Goal: Task Accomplishment & Management: Manage account settings

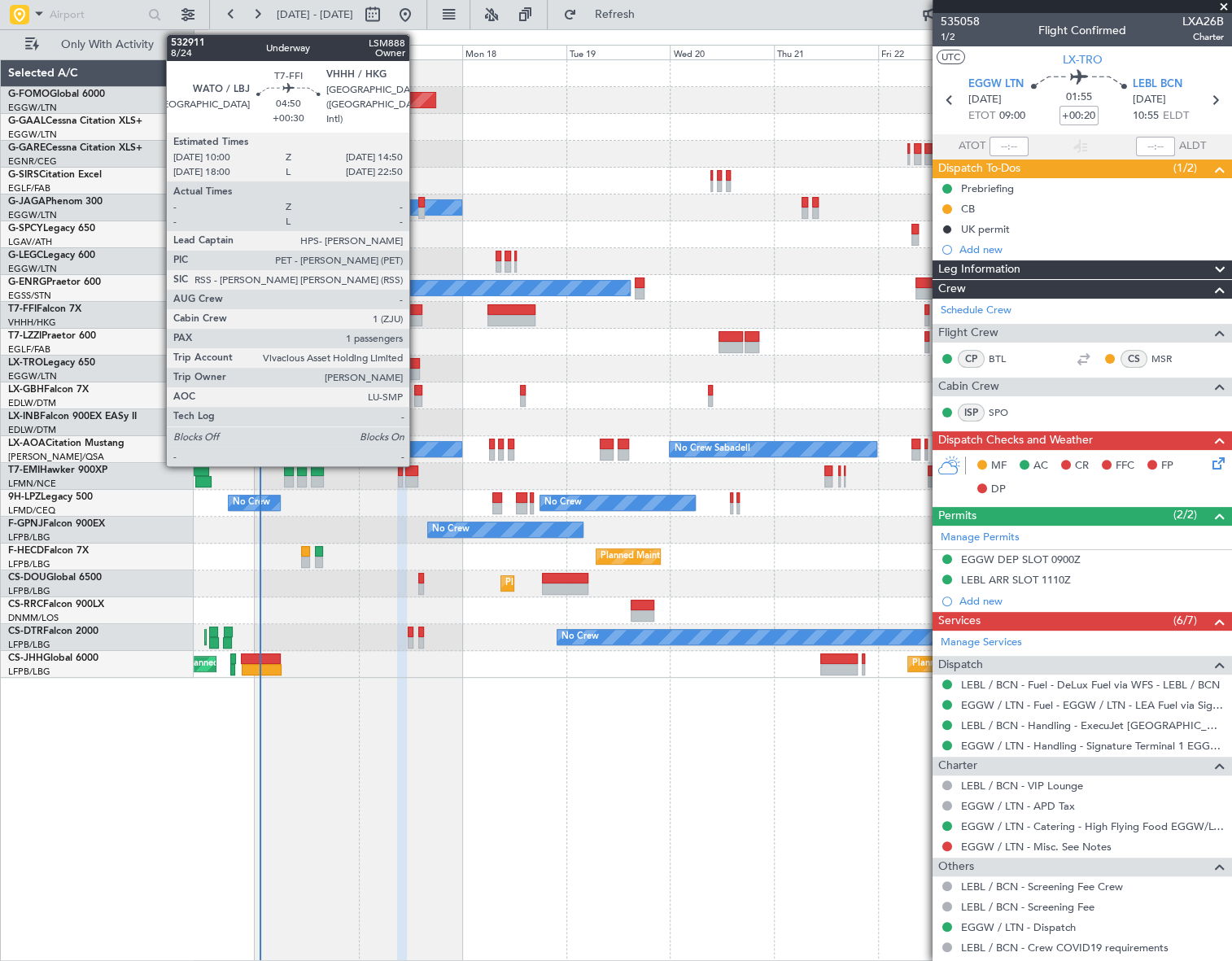
click at [417, 309] on div at bounding box center [412, 310] width 22 height 11
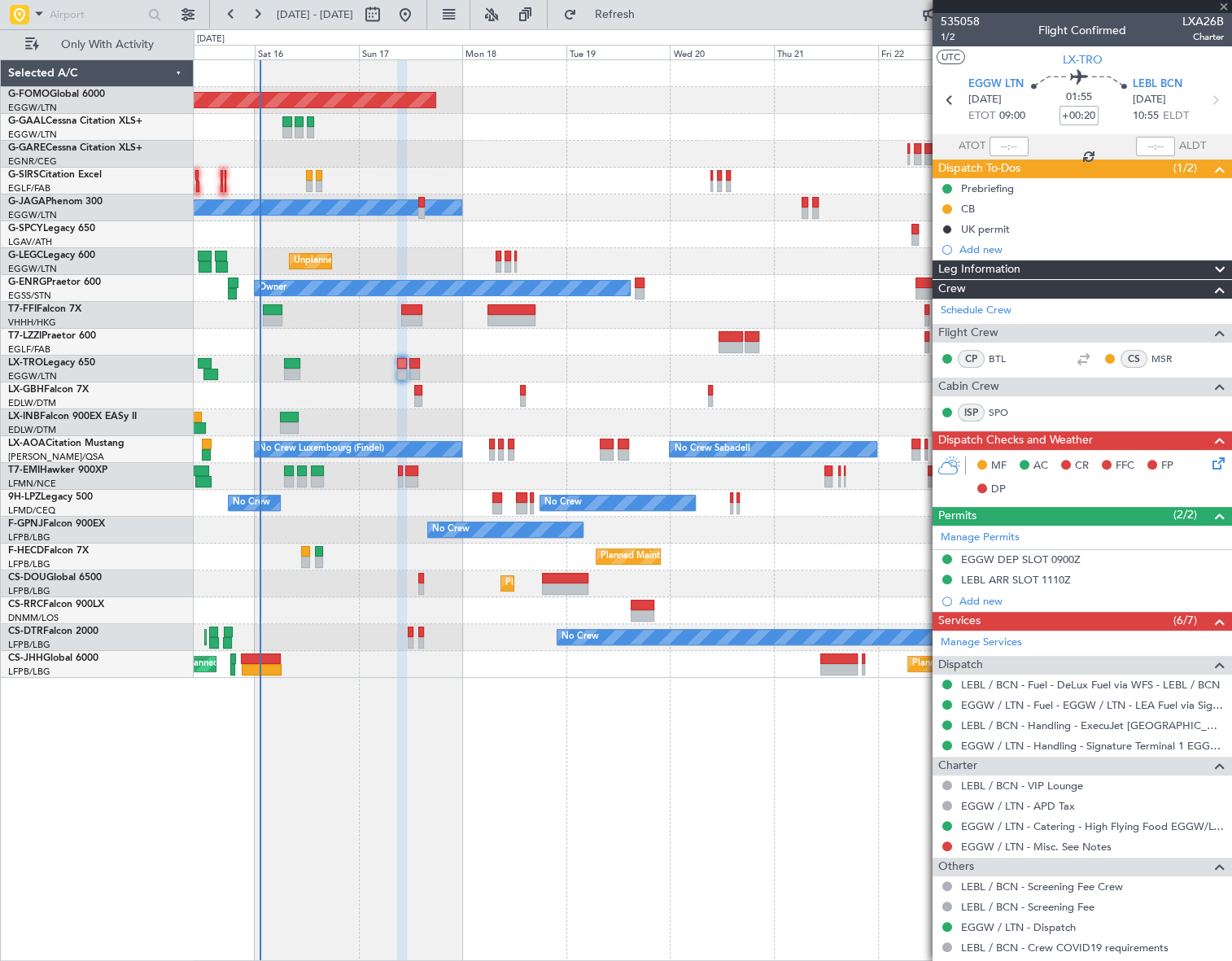
type input "+00:30"
type input "1"
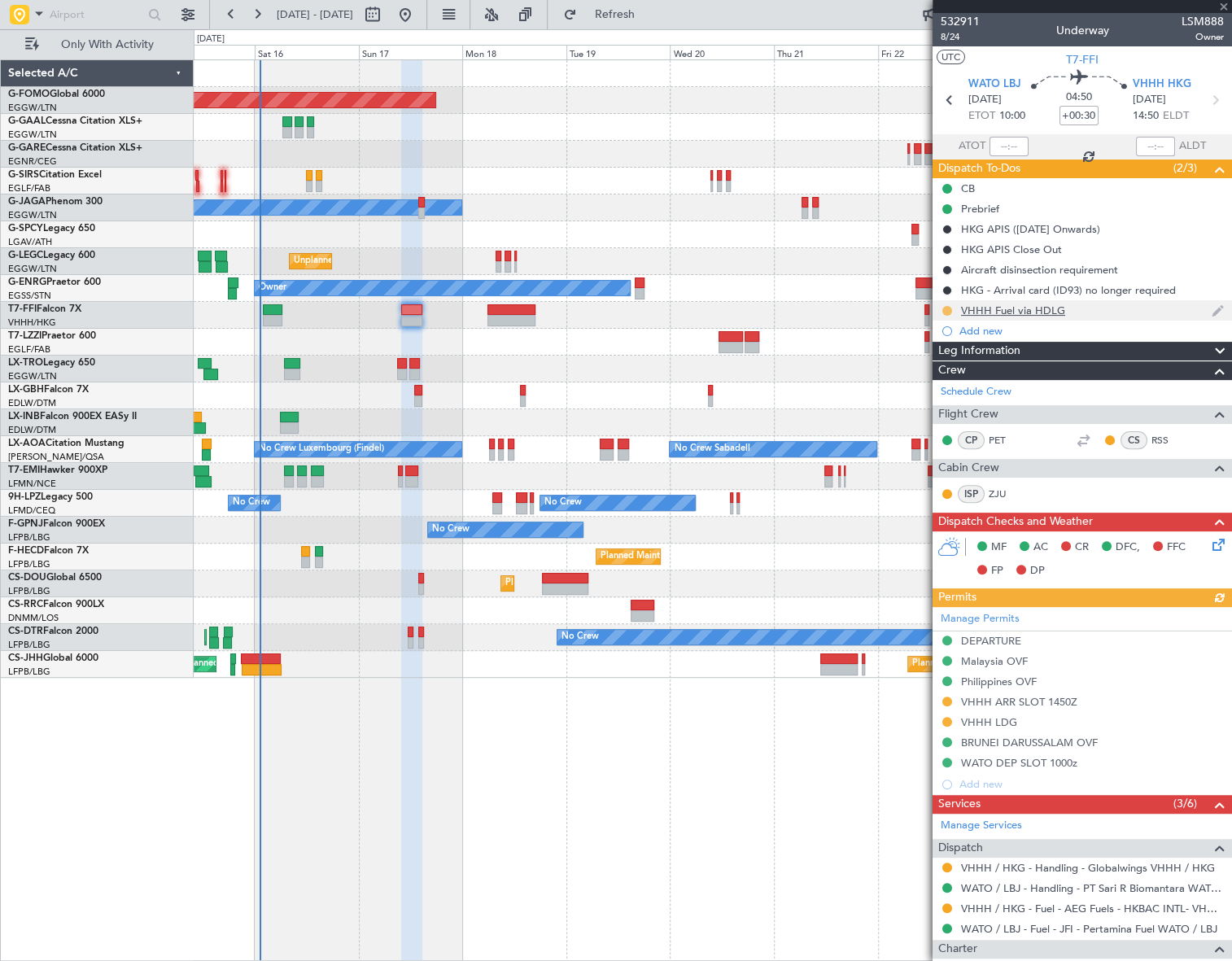
click at [948, 310] on button at bounding box center [946, 311] width 9 height 9
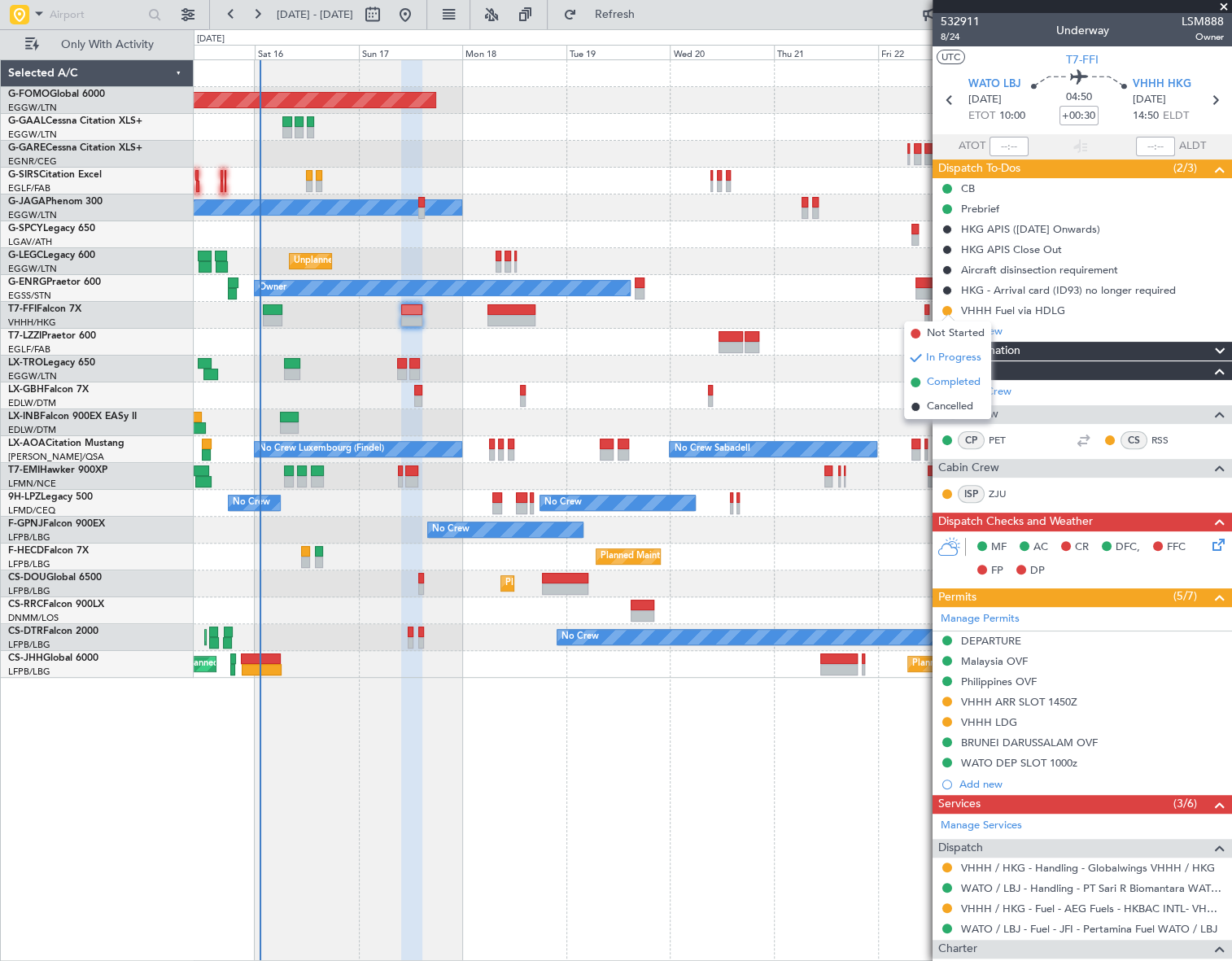
click at [924, 381] on li "Completed" at bounding box center [947, 382] width 87 height 24
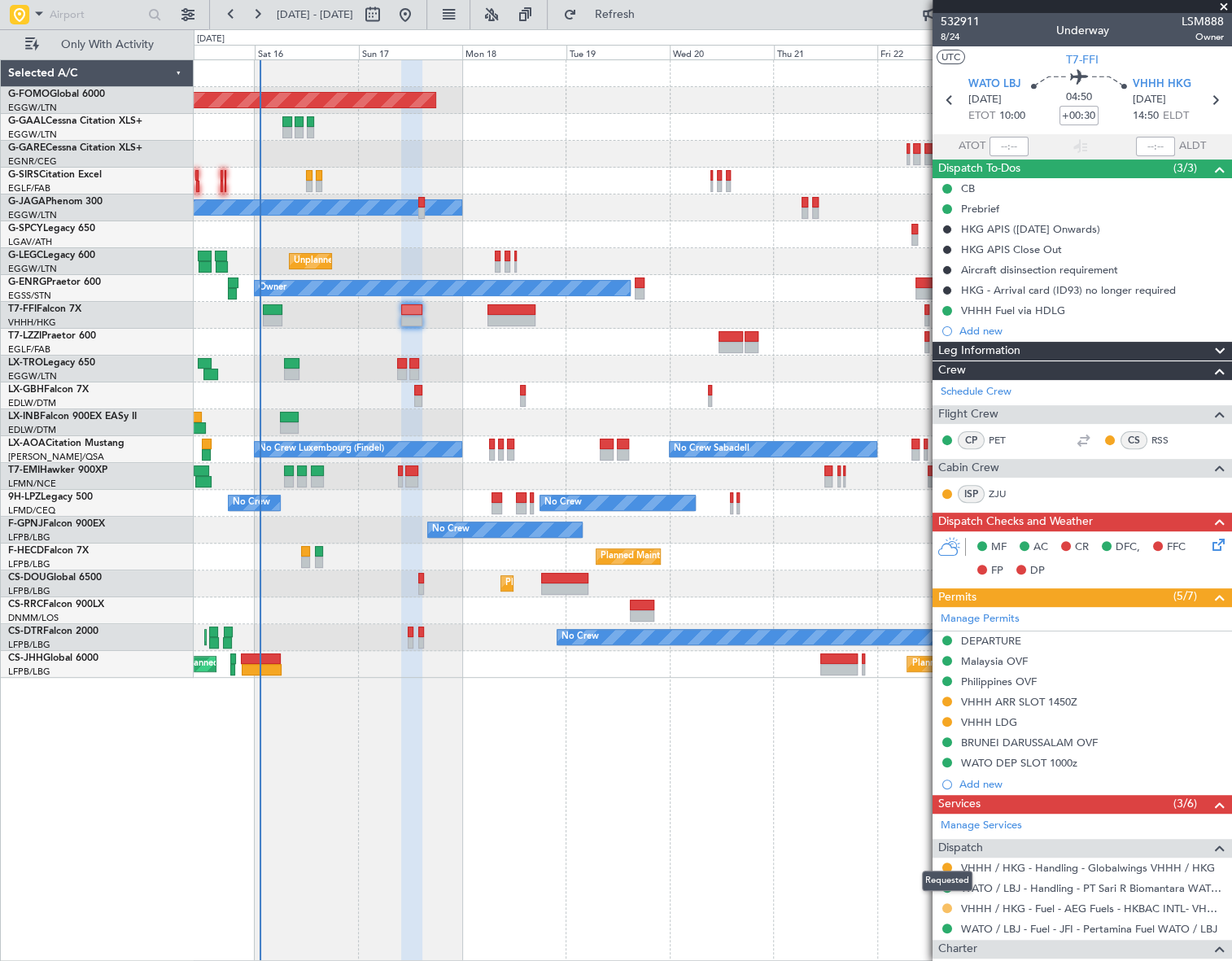
click at [945, 908] on button at bounding box center [946, 908] width 9 height 9
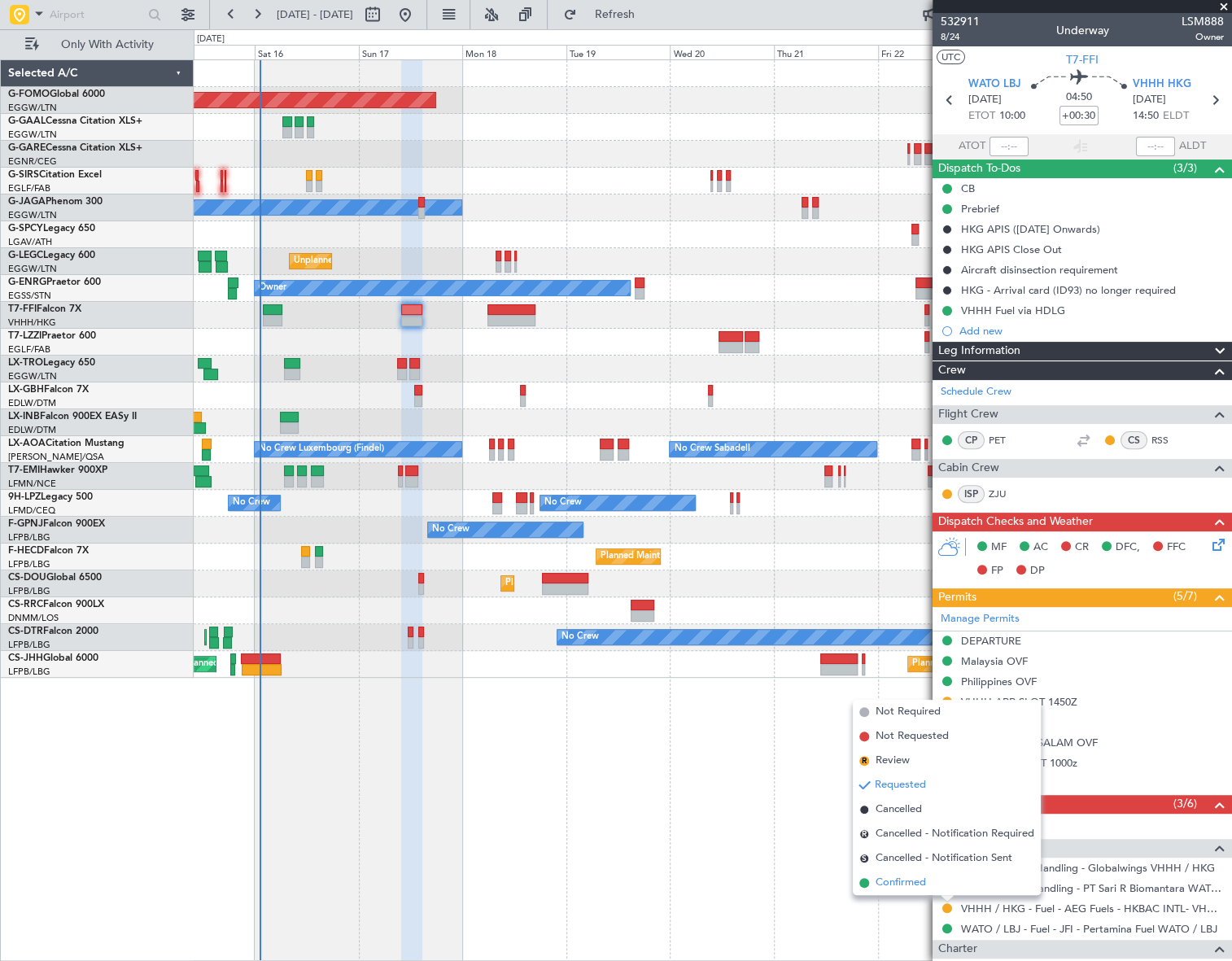
click at [896, 881] on span "Confirmed" at bounding box center [901, 882] width 50 height 16
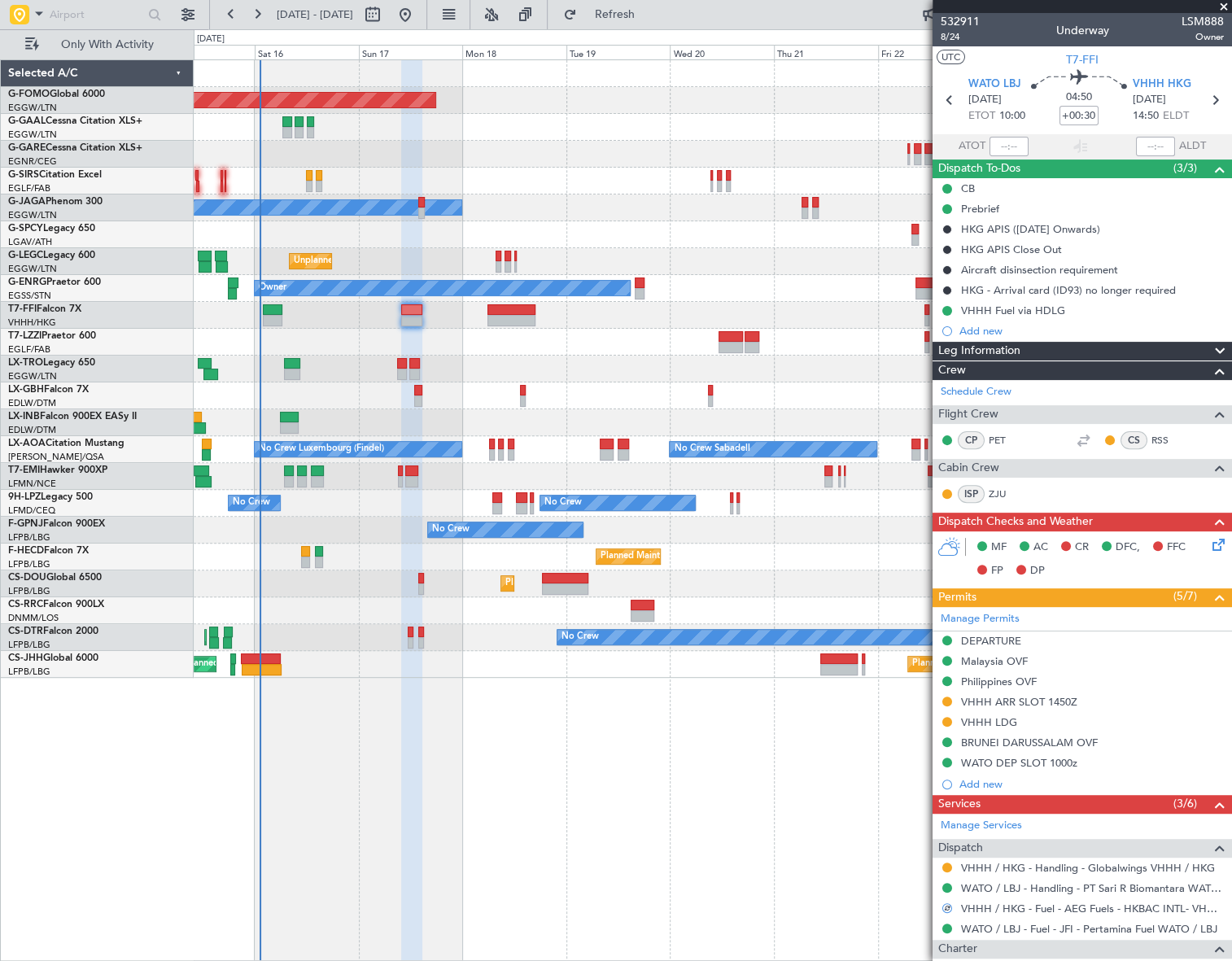
click at [1131, 352] on div "Leg Information" at bounding box center [1082, 351] width 299 height 19
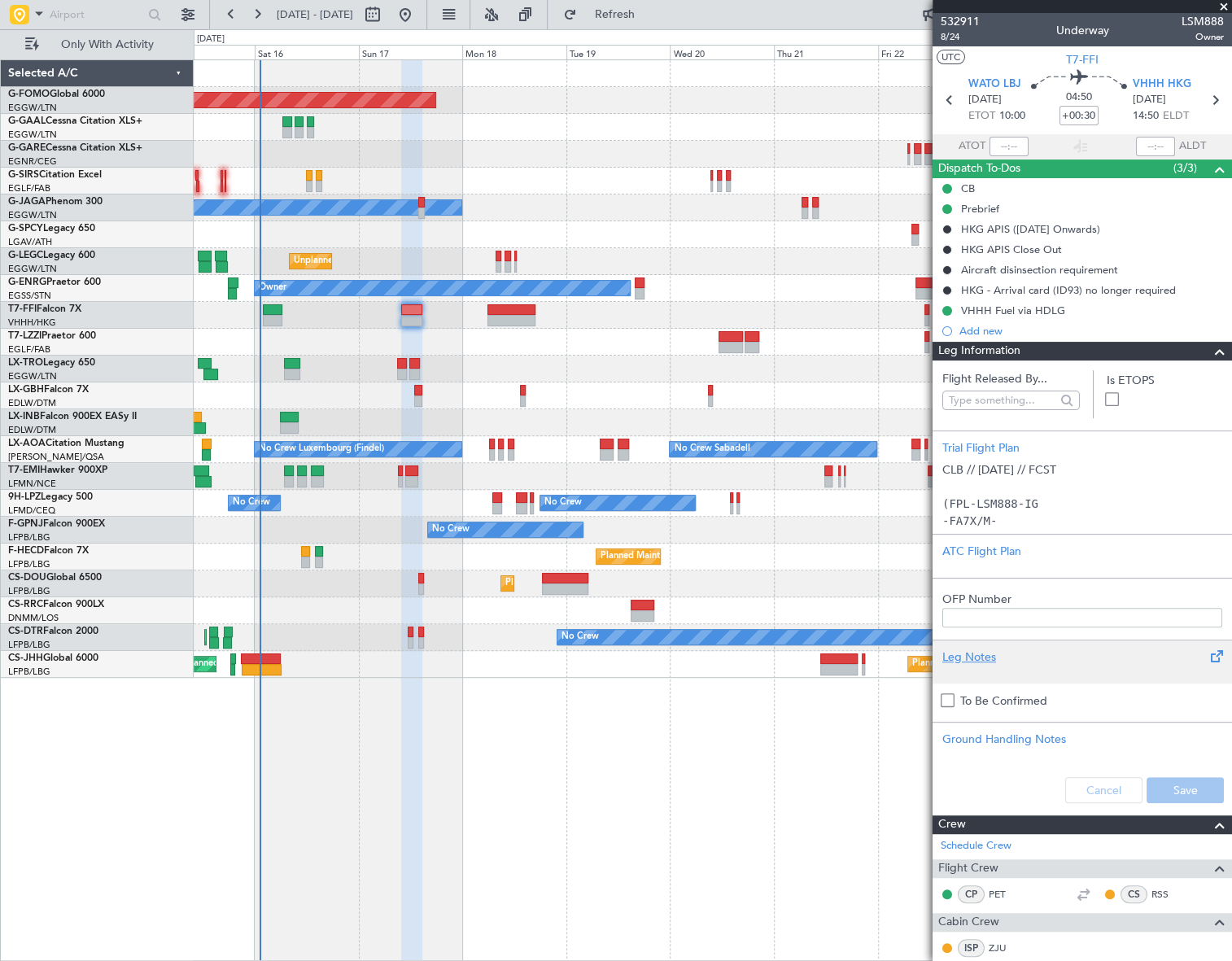
click at [978, 660] on div "Leg Notes" at bounding box center [1082, 657] width 280 height 17
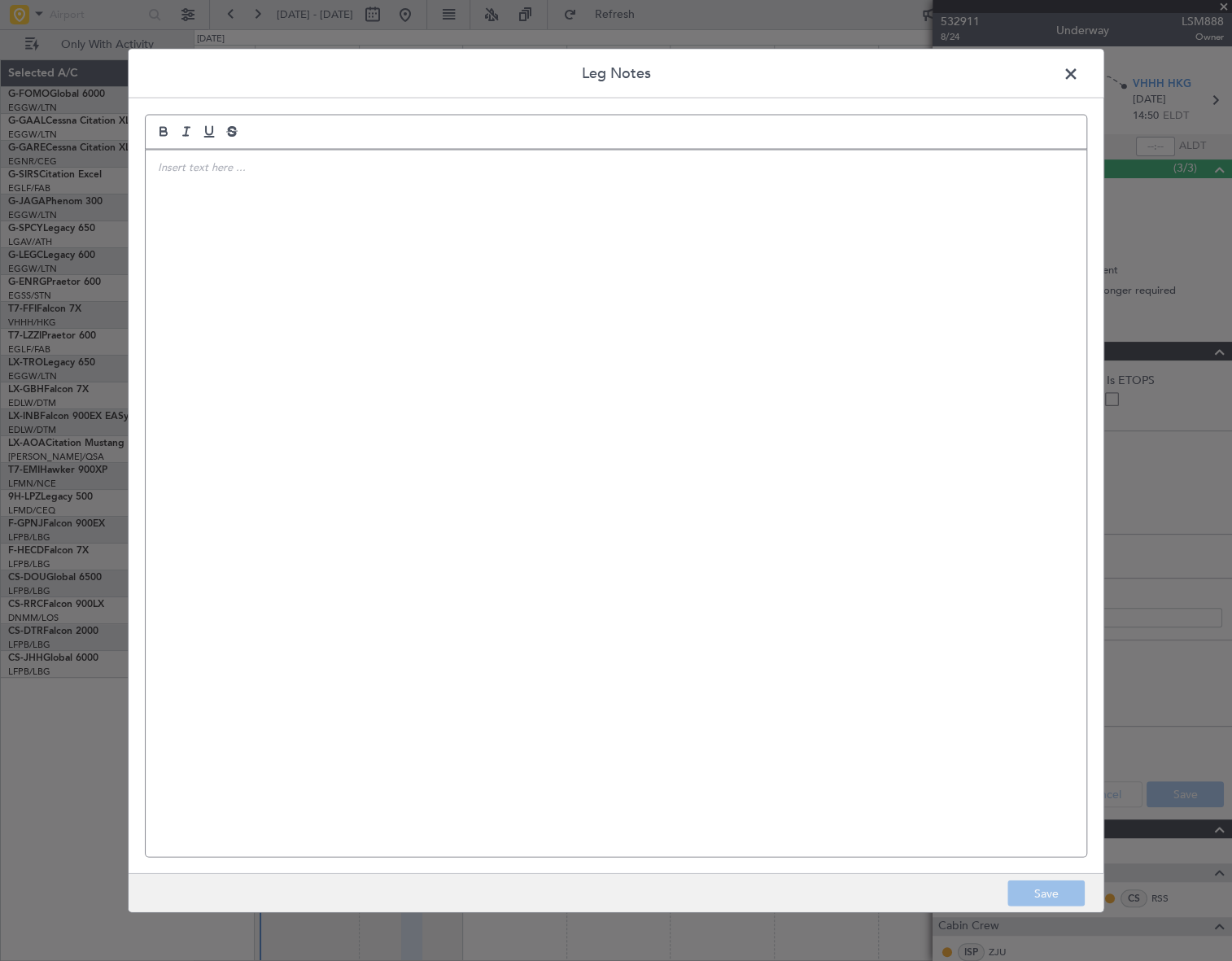
click at [330, 450] on div at bounding box center [616, 504] width 941 height 707
click at [1060, 894] on button "Save" at bounding box center [1047, 894] width 78 height 26
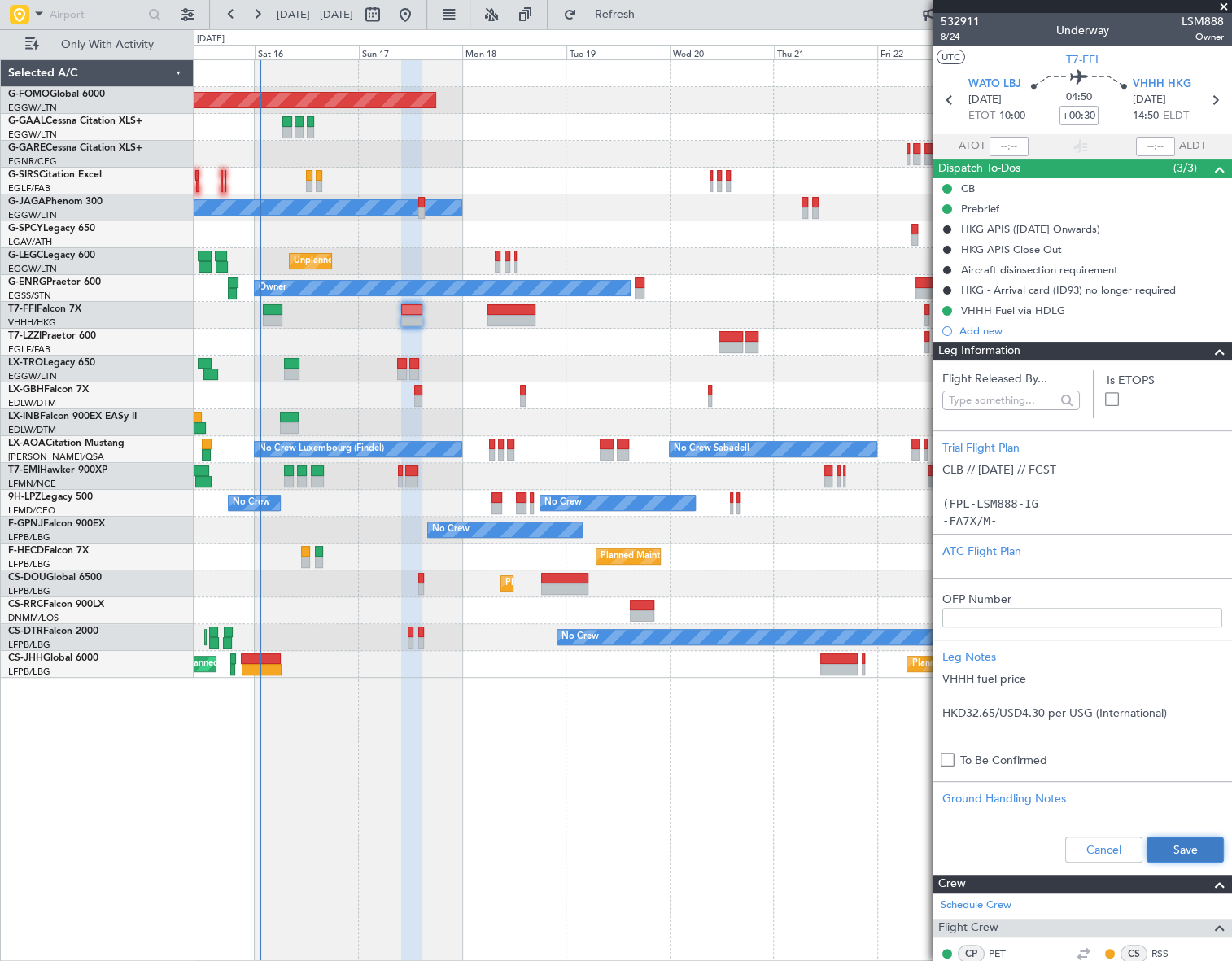
click at [1181, 850] on button "Save" at bounding box center [1185, 850] width 78 height 26
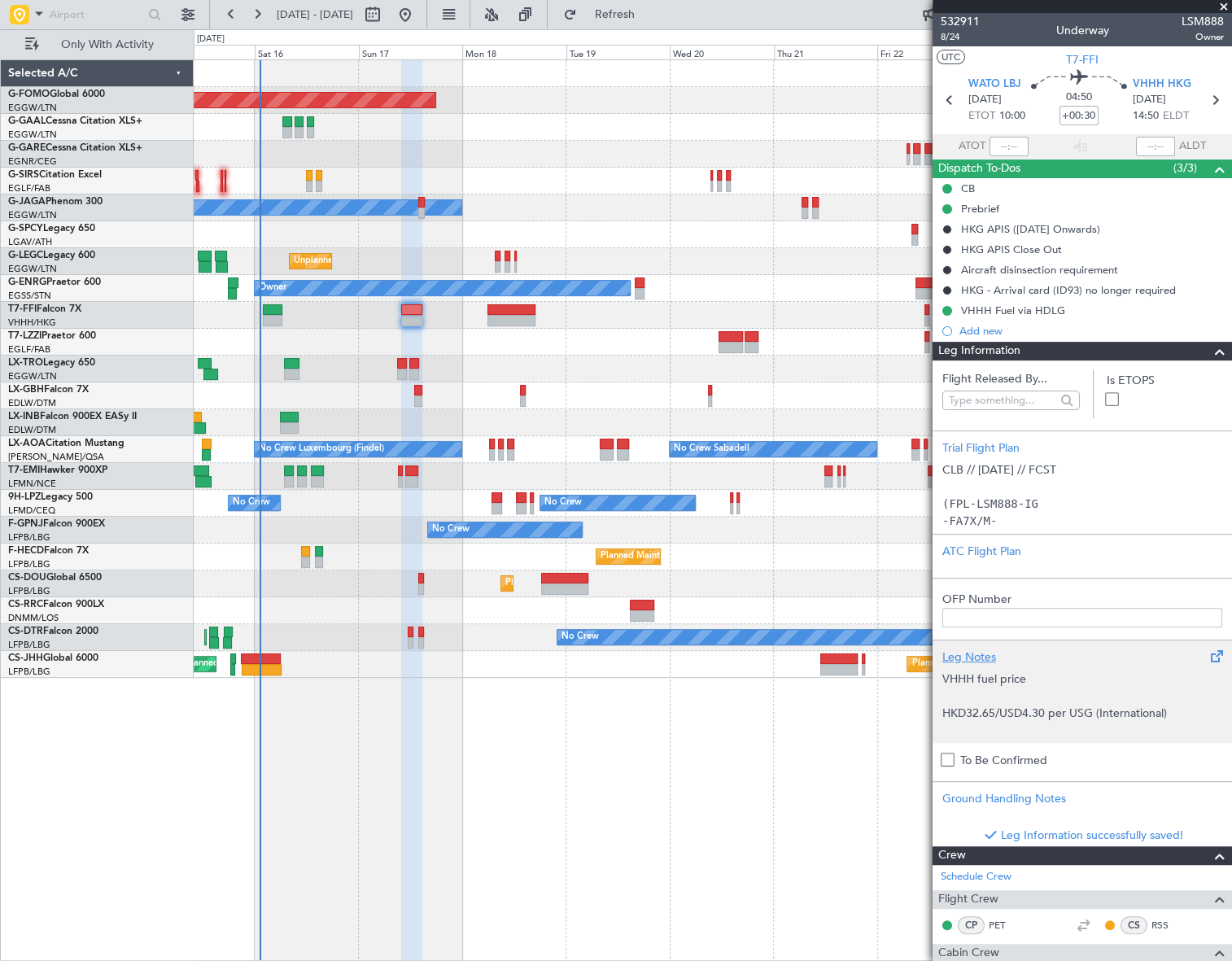
click at [1049, 694] on p at bounding box center [1082, 696] width 280 height 17
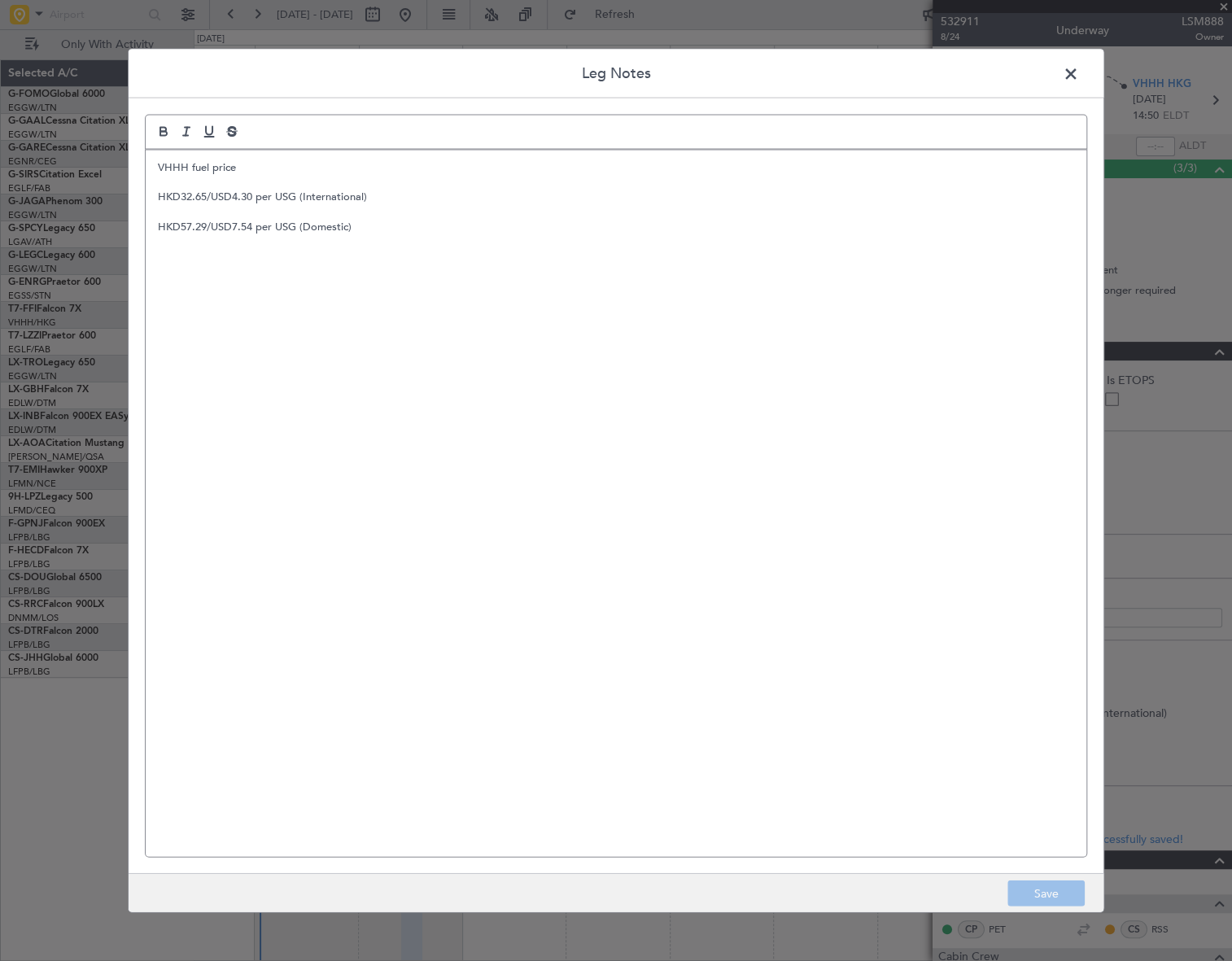
click at [277, 298] on div "VHHH fuel price HKD32.65/USD4.30 per USG (International) HKD57.29/USD7.54 per U…" at bounding box center [616, 504] width 941 height 707
copy div "VHHH fuel price HKD32.65/USD4.30 per USG (International) HKD57.29/USD7.54 per U…"
drag, startPoint x: 1081, startPoint y: 80, endPoint x: 1053, endPoint y: 80, distance: 28.0
click at [1079, 79] on span at bounding box center [1079, 78] width 0 height 33
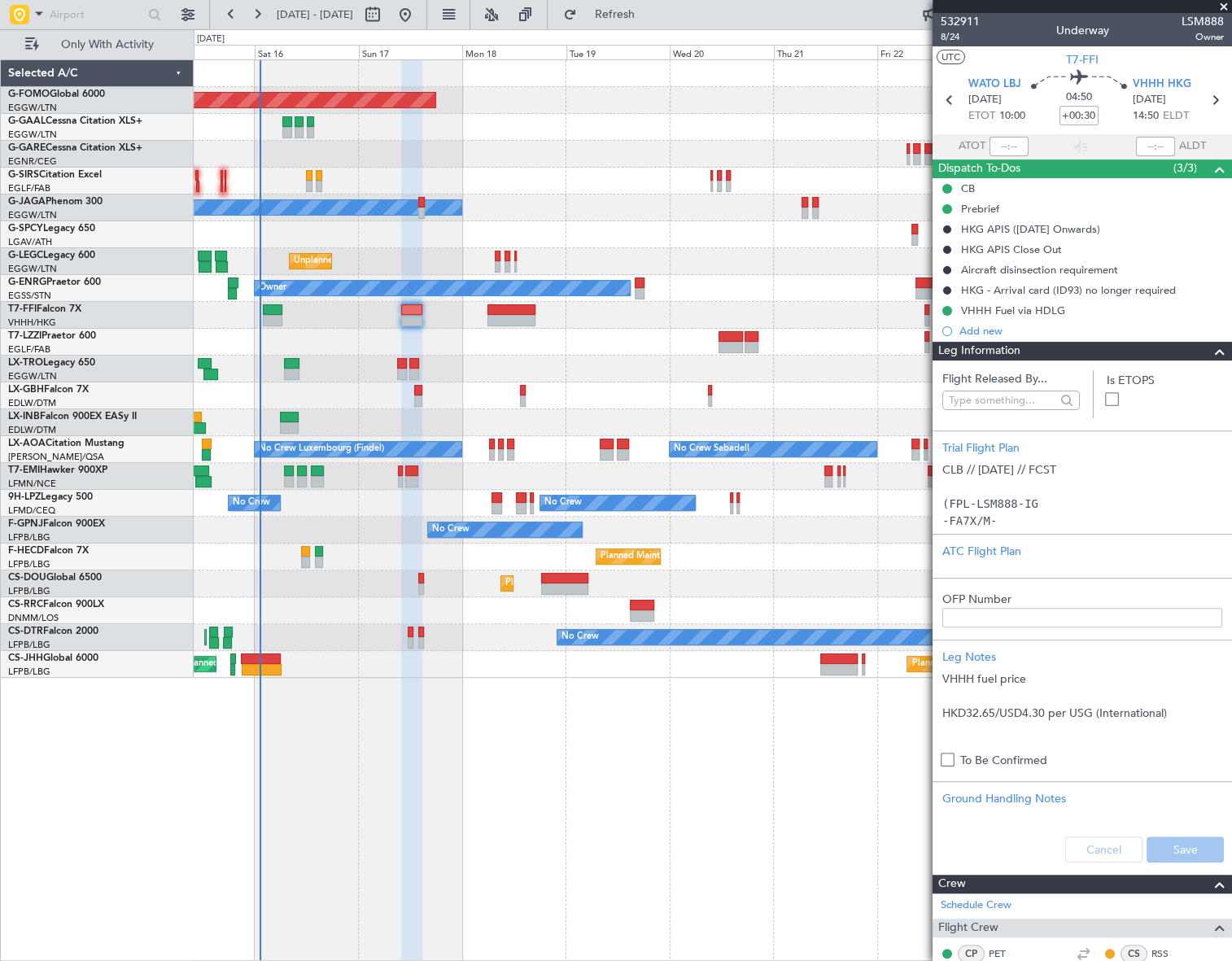
click at [512, 313] on div at bounding box center [512, 310] width 48 height 11
type input "+01:05"
type input "3"
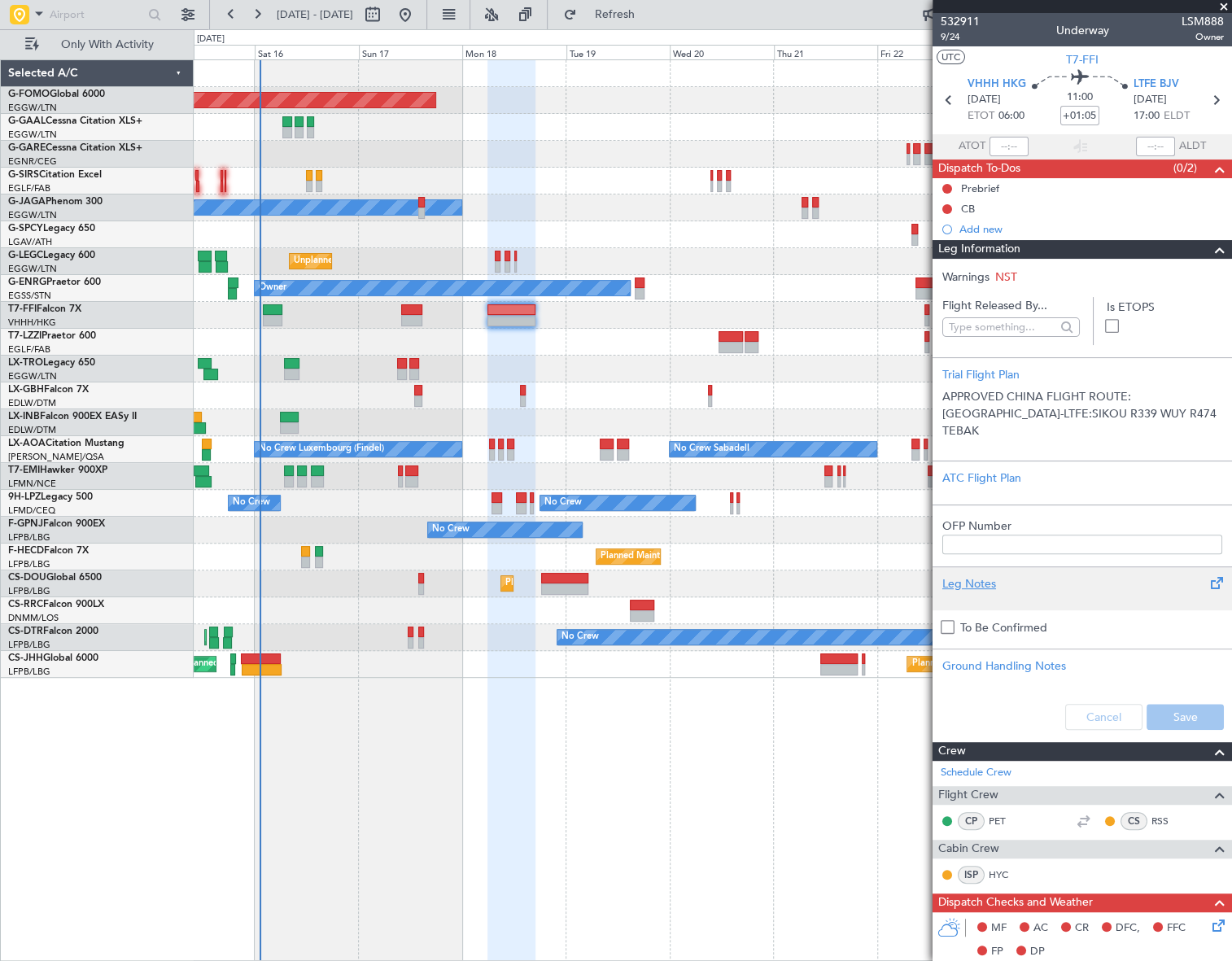
click at [988, 579] on div "Leg Notes" at bounding box center [1082, 584] width 280 height 17
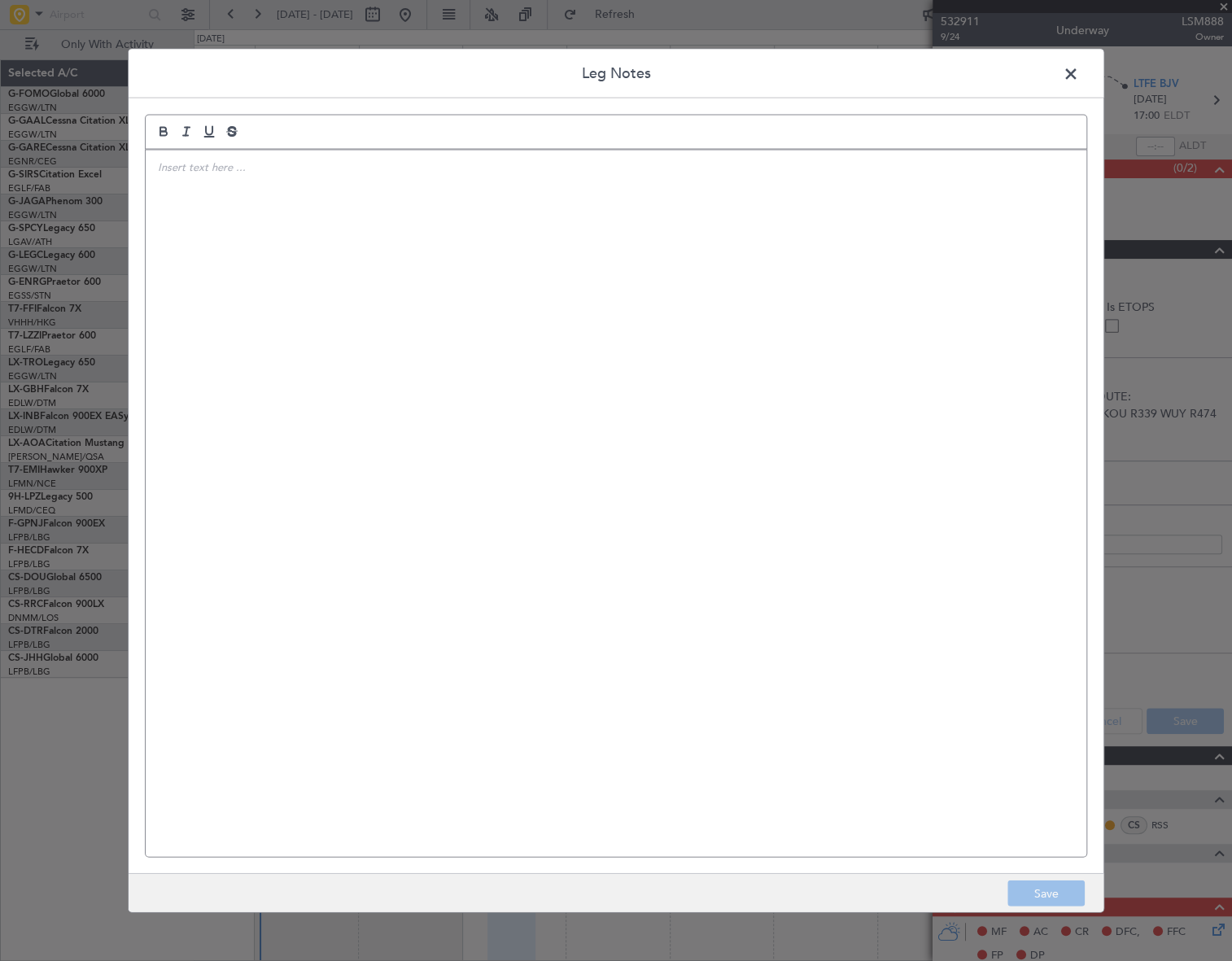
click at [526, 443] on div at bounding box center [616, 504] width 941 height 707
click at [1051, 889] on button "Save" at bounding box center [1047, 894] width 78 height 26
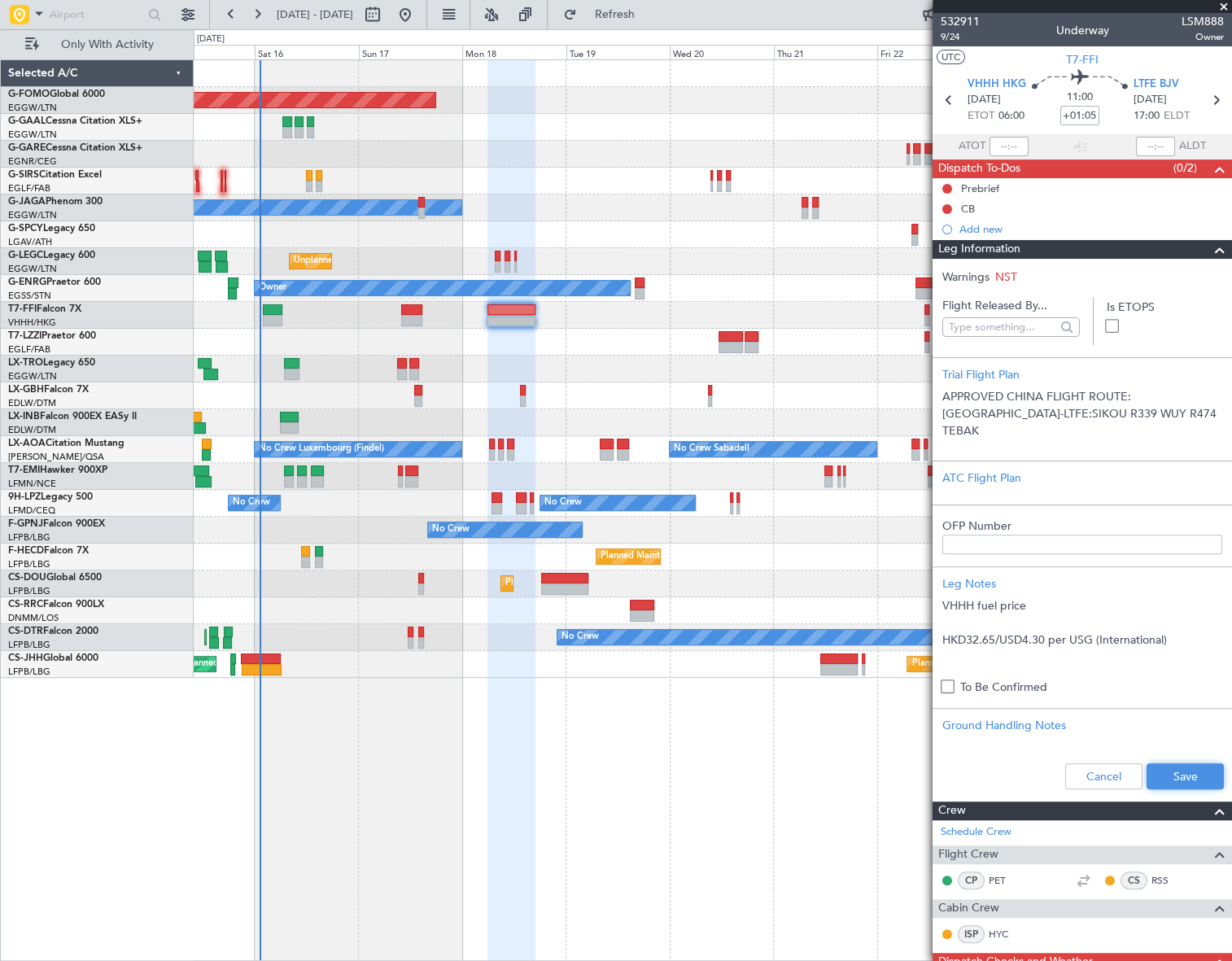
click at [1182, 776] on button "Save" at bounding box center [1185, 776] width 78 height 26
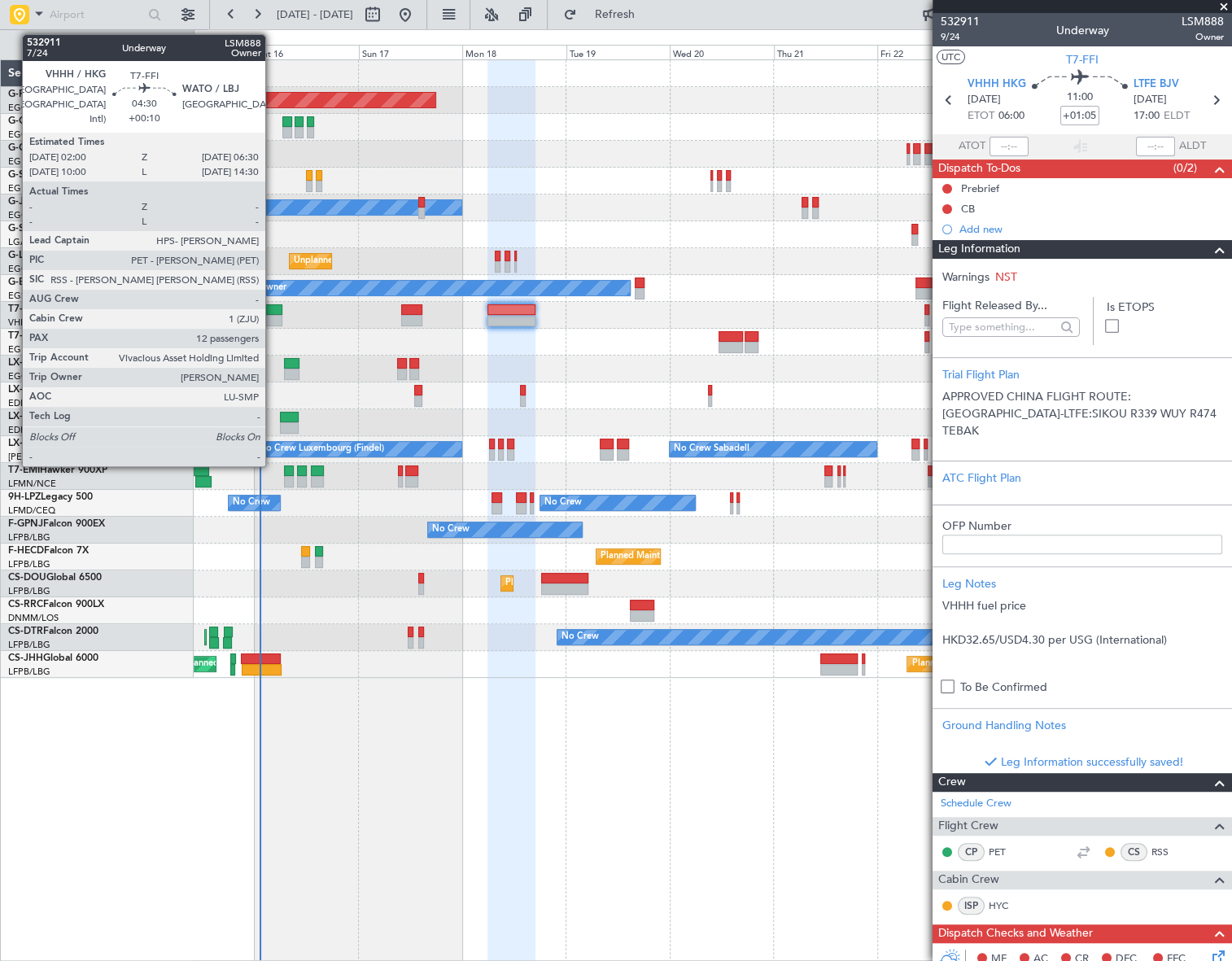
click at [273, 311] on div at bounding box center [273, 310] width 20 height 11
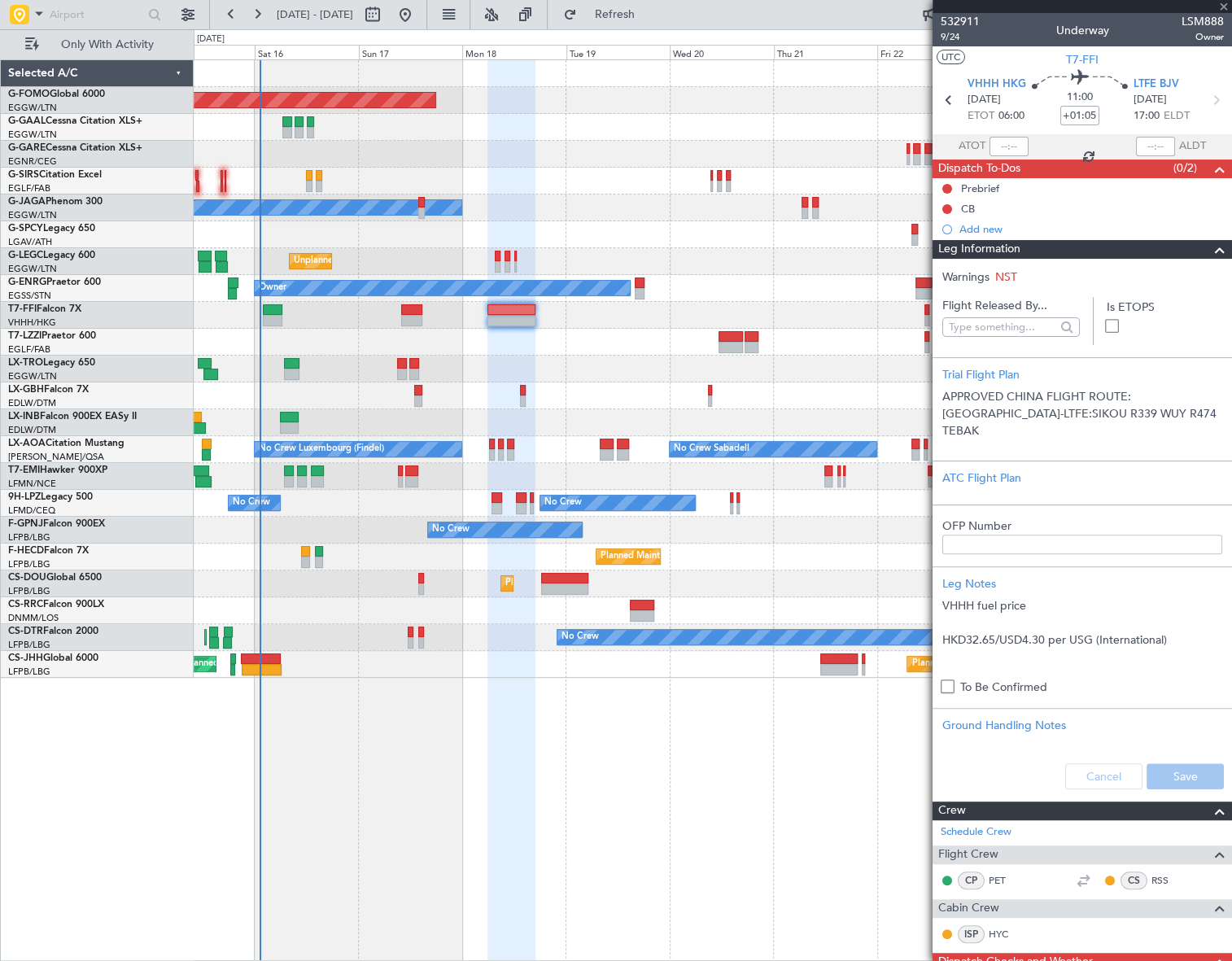
type input "+00:10"
type input "12"
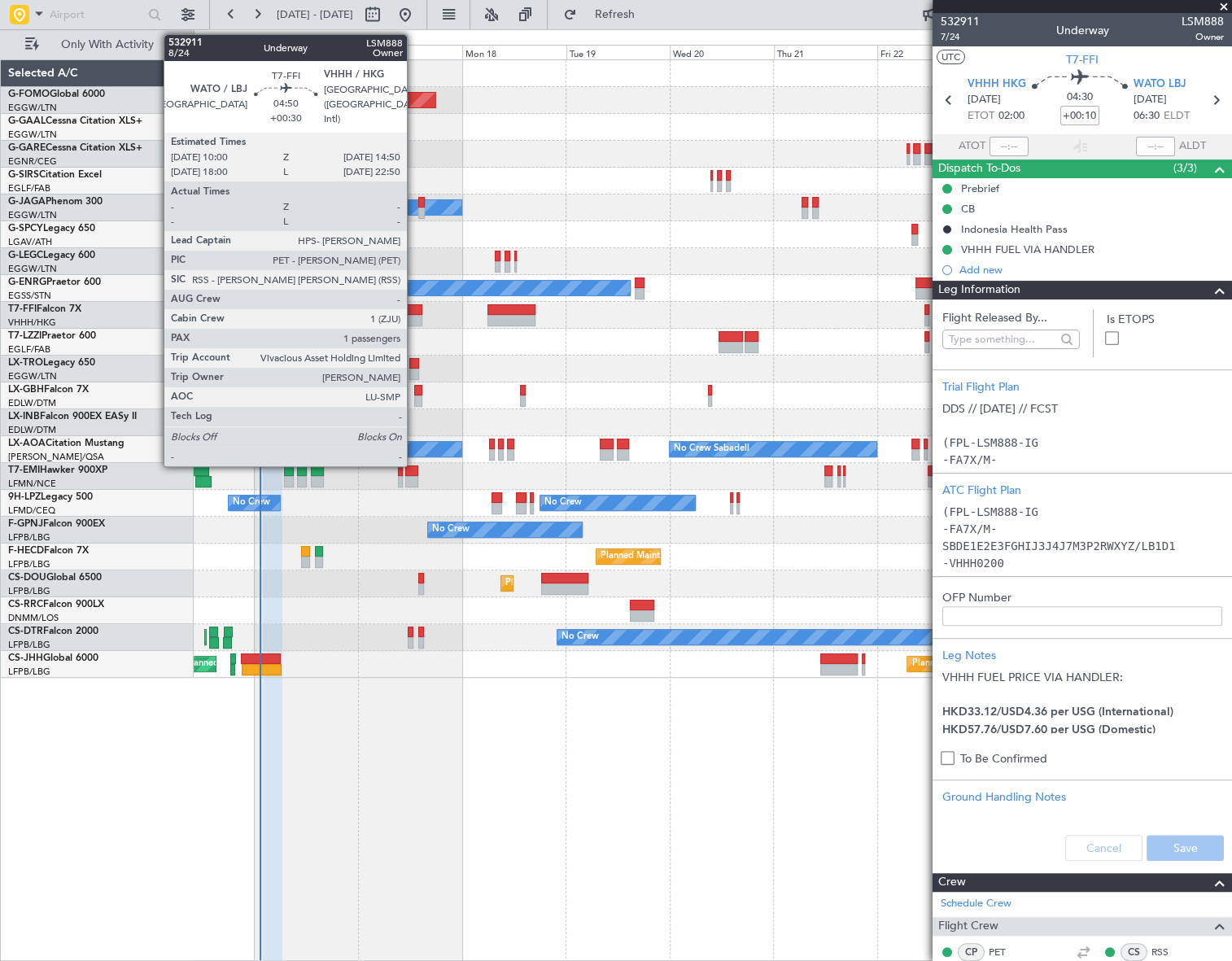
click at [414, 315] on div at bounding box center [412, 320] width 22 height 11
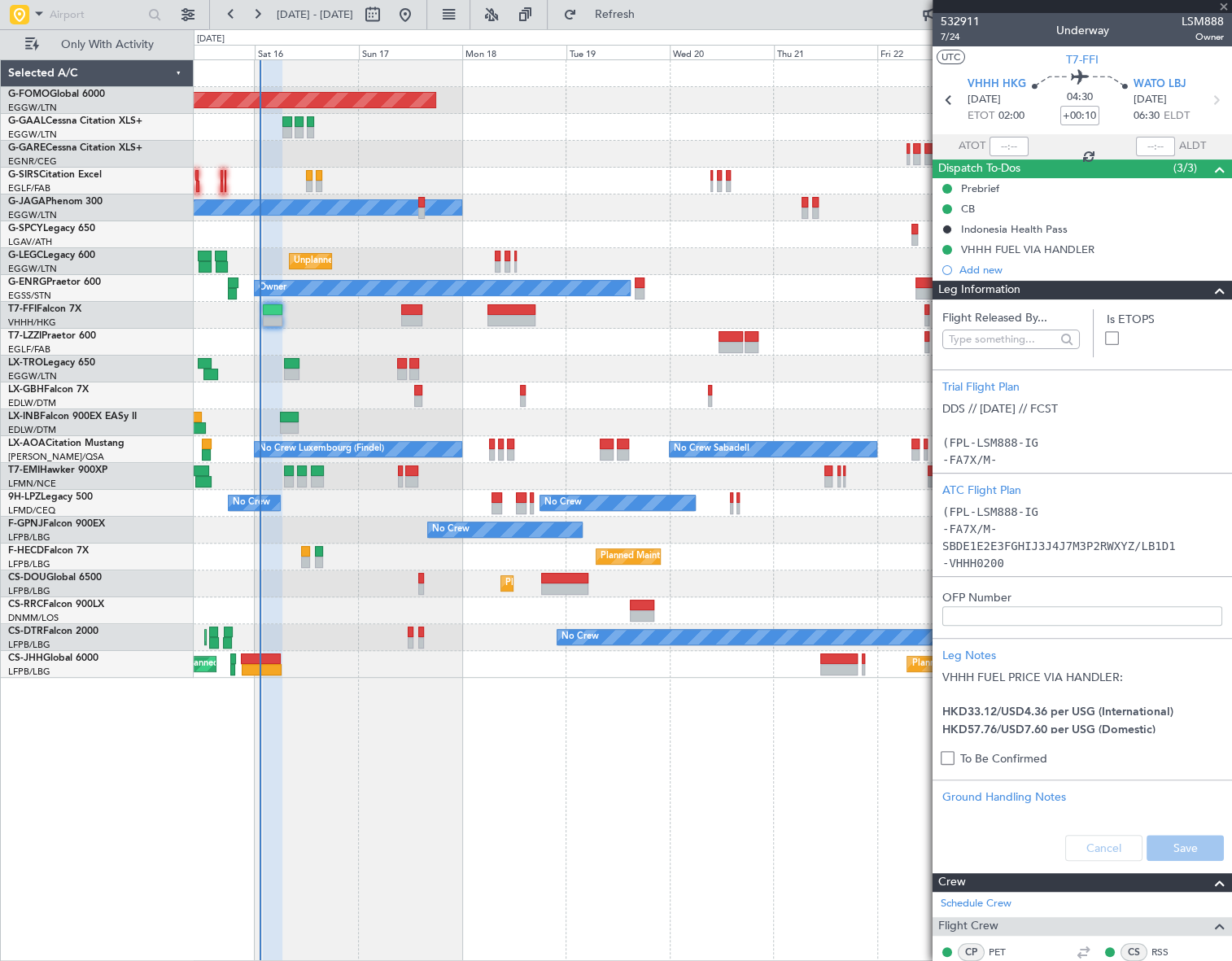
type input "+00:30"
type input "1"
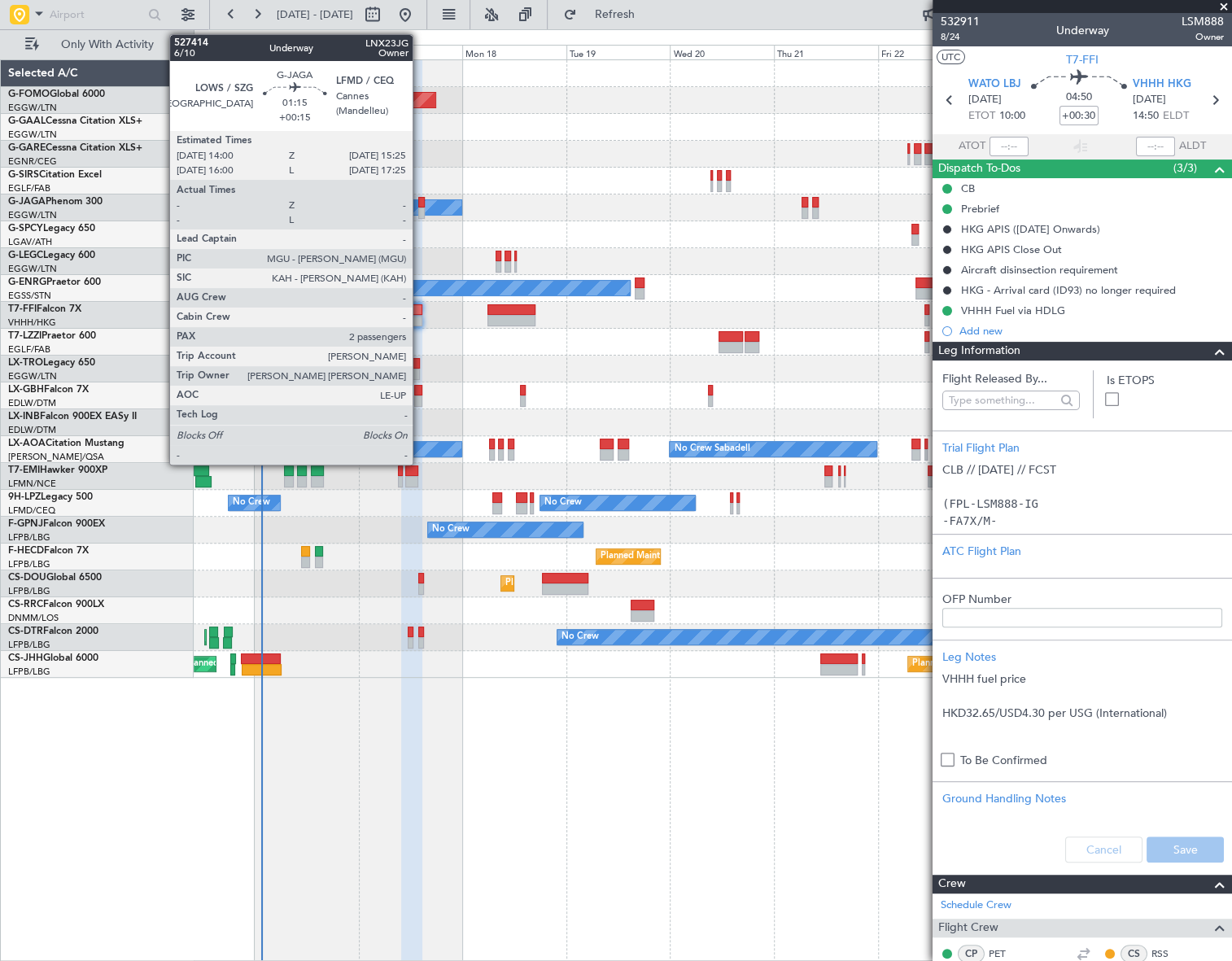
click at [420, 204] on div at bounding box center [422, 202] width 7 height 11
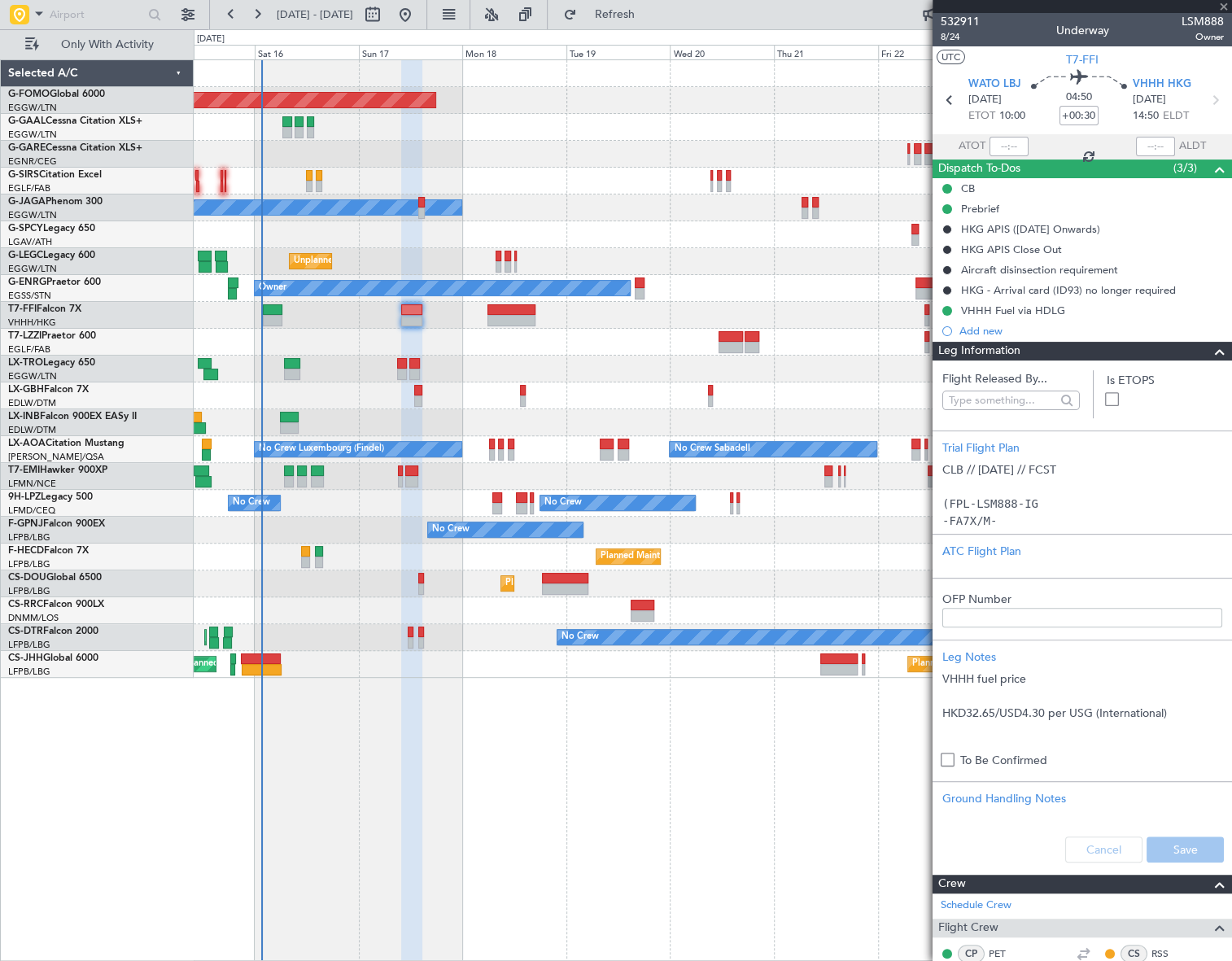
type input "+00:15"
type input "2"
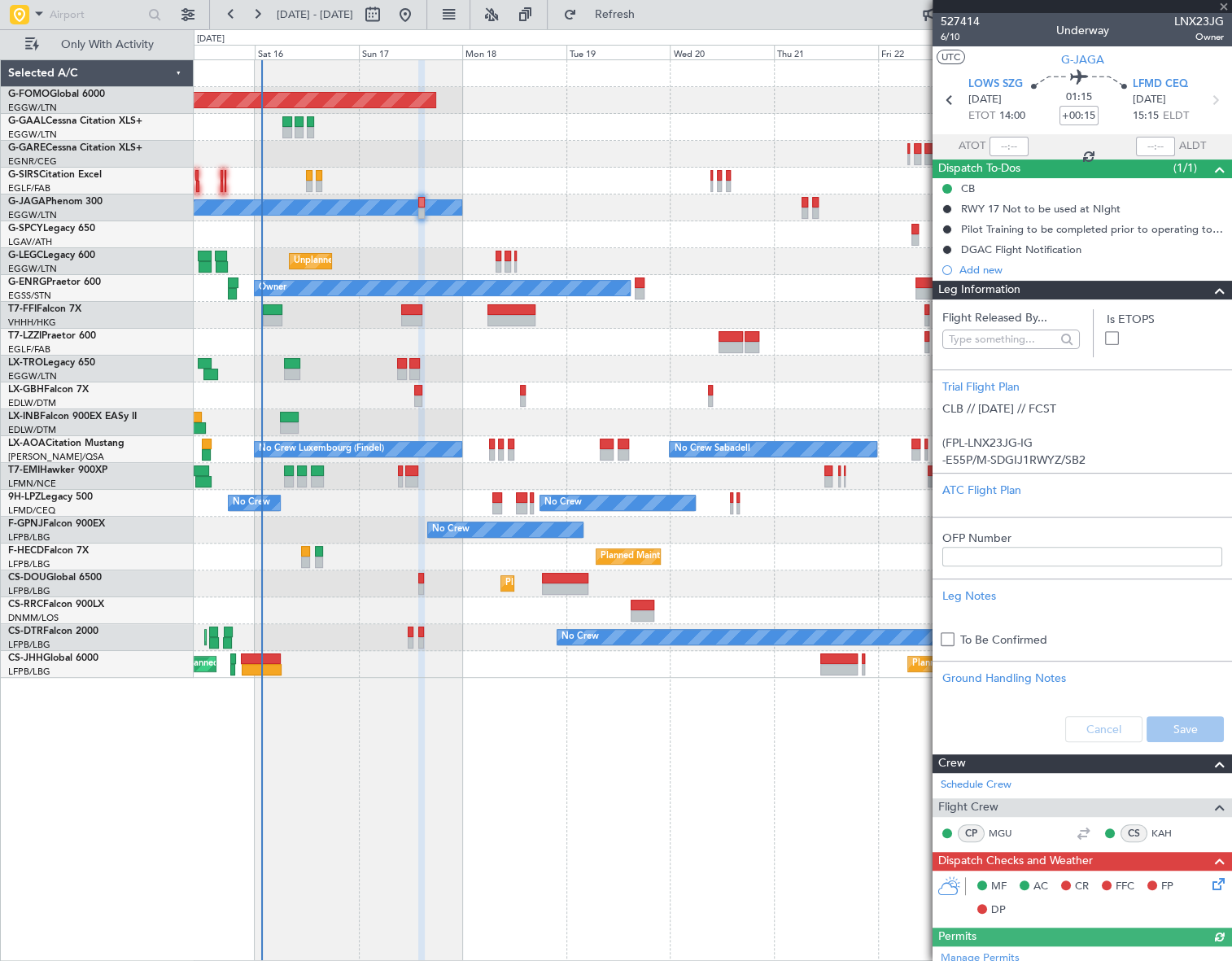
click at [1214, 286] on span at bounding box center [1220, 290] width 20 height 20
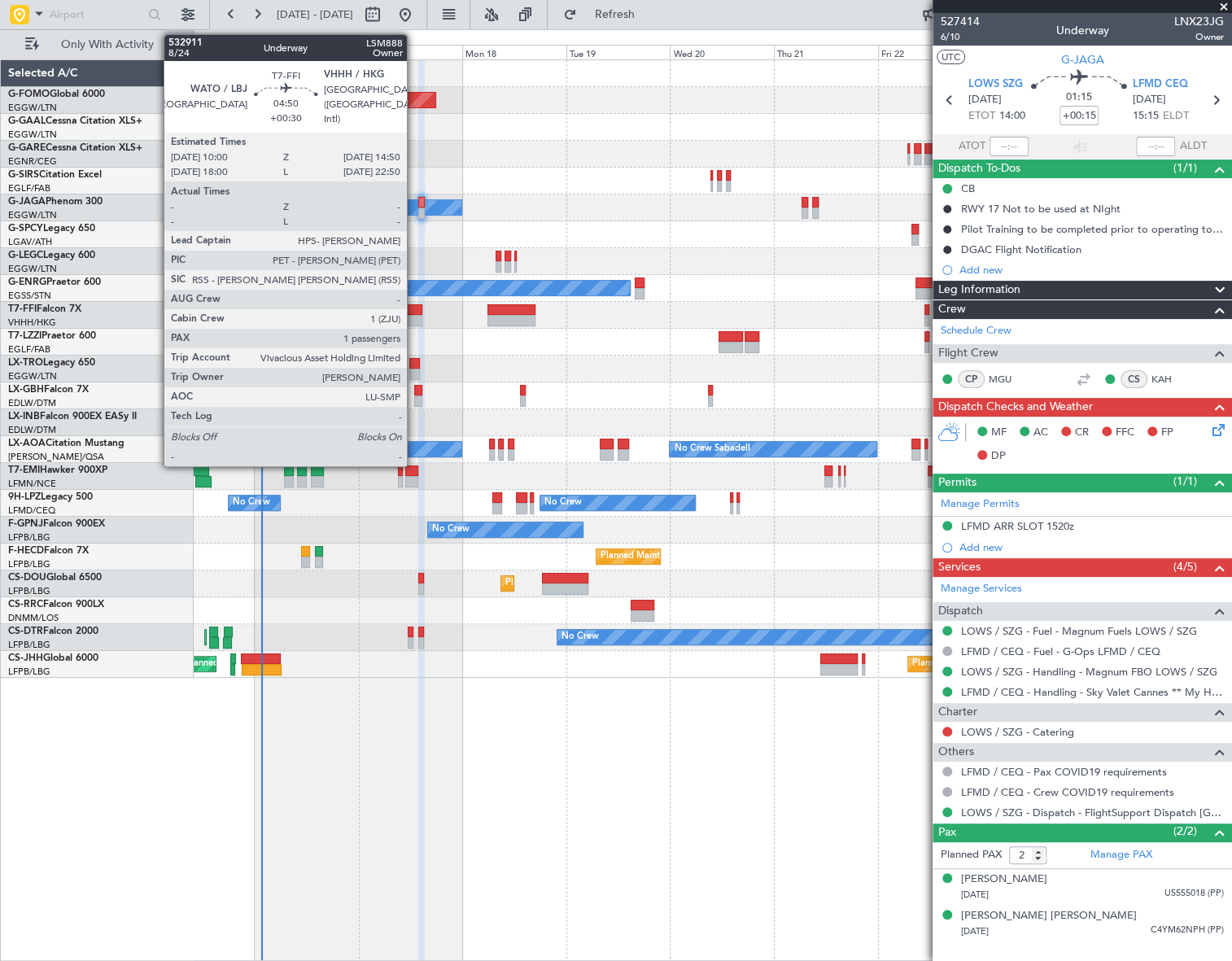
click at [414, 309] on div at bounding box center [412, 310] width 22 height 11
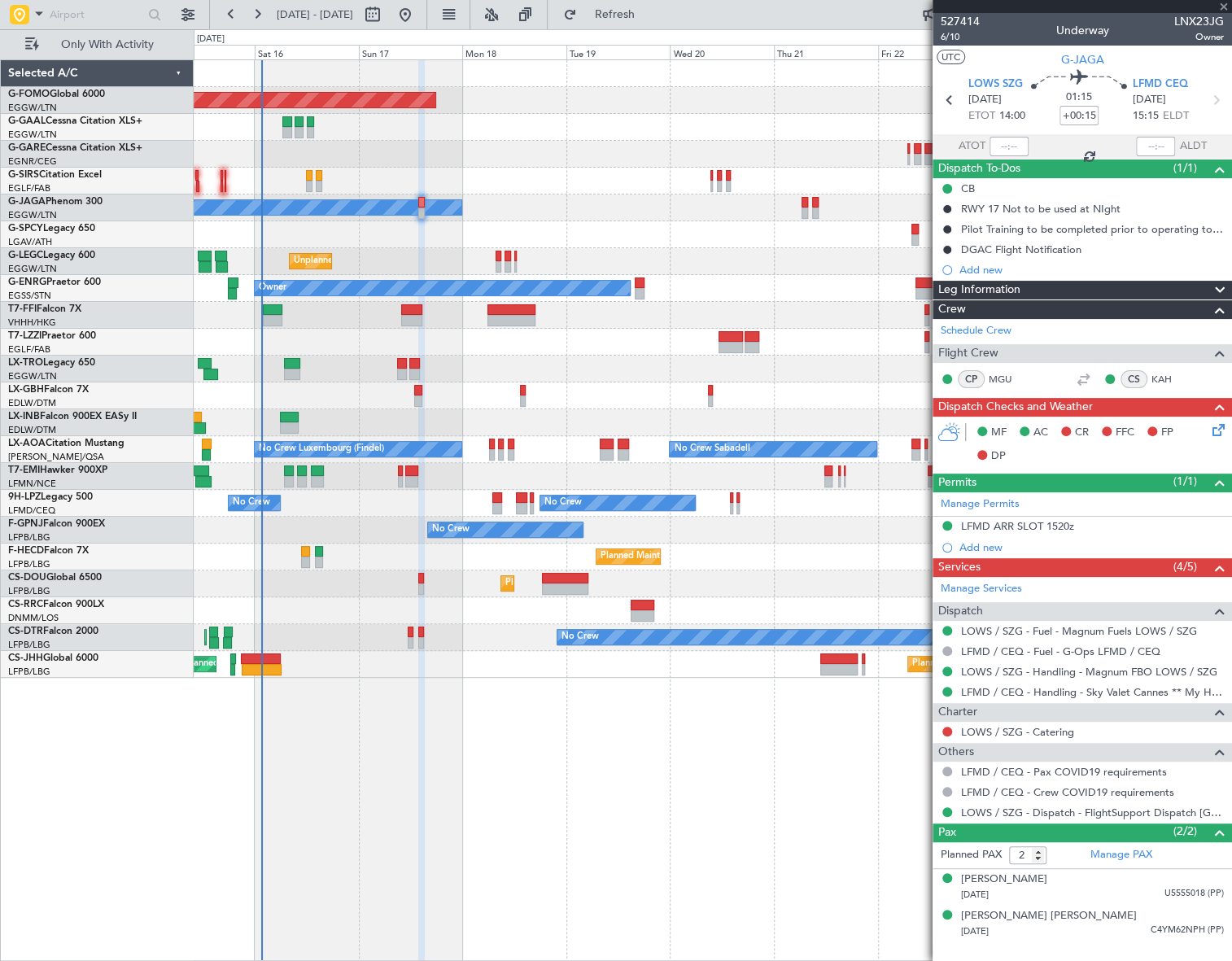
type input "+00:30"
type input "1"
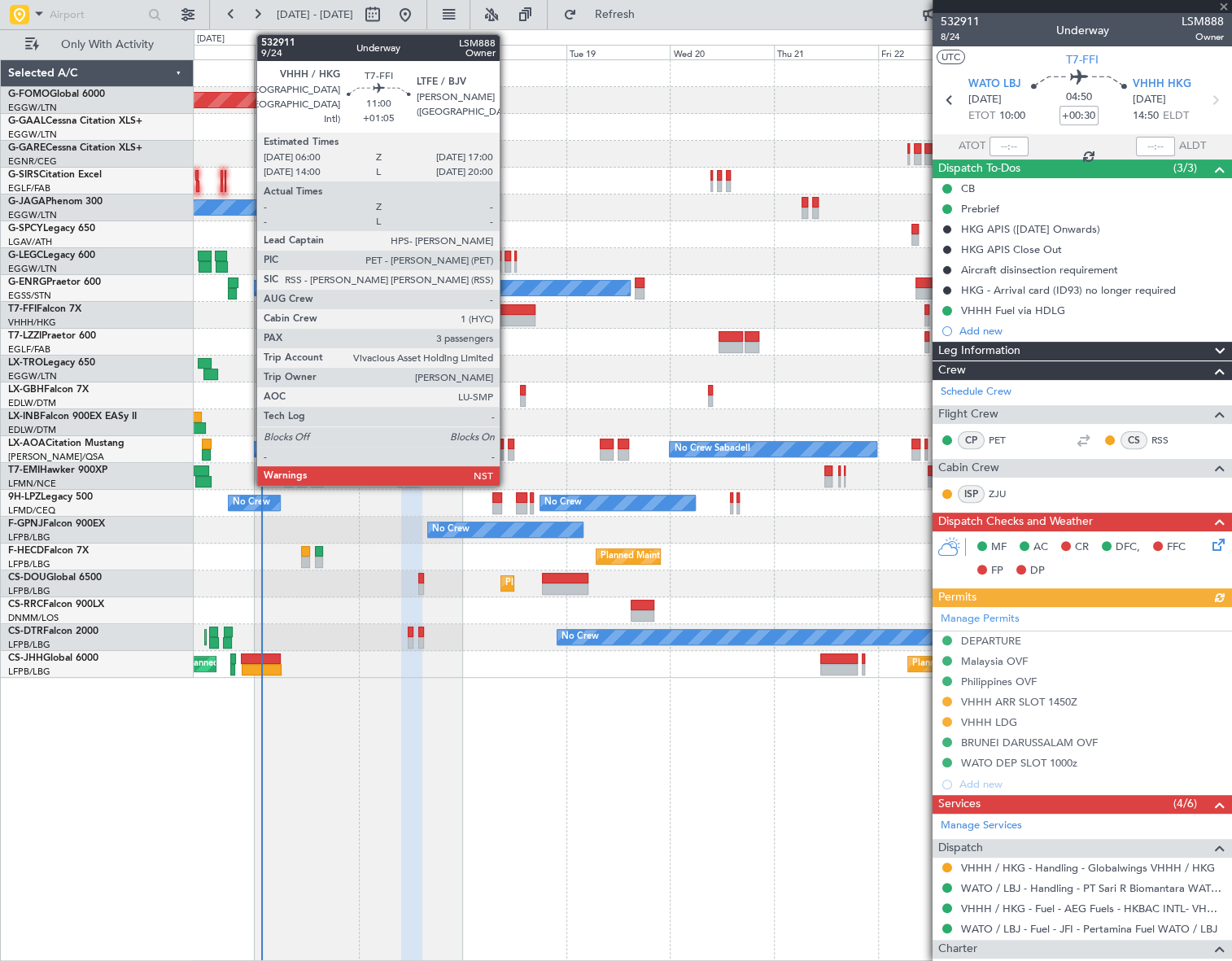
click at [507, 317] on div at bounding box center [512, 320] width 48 height 11
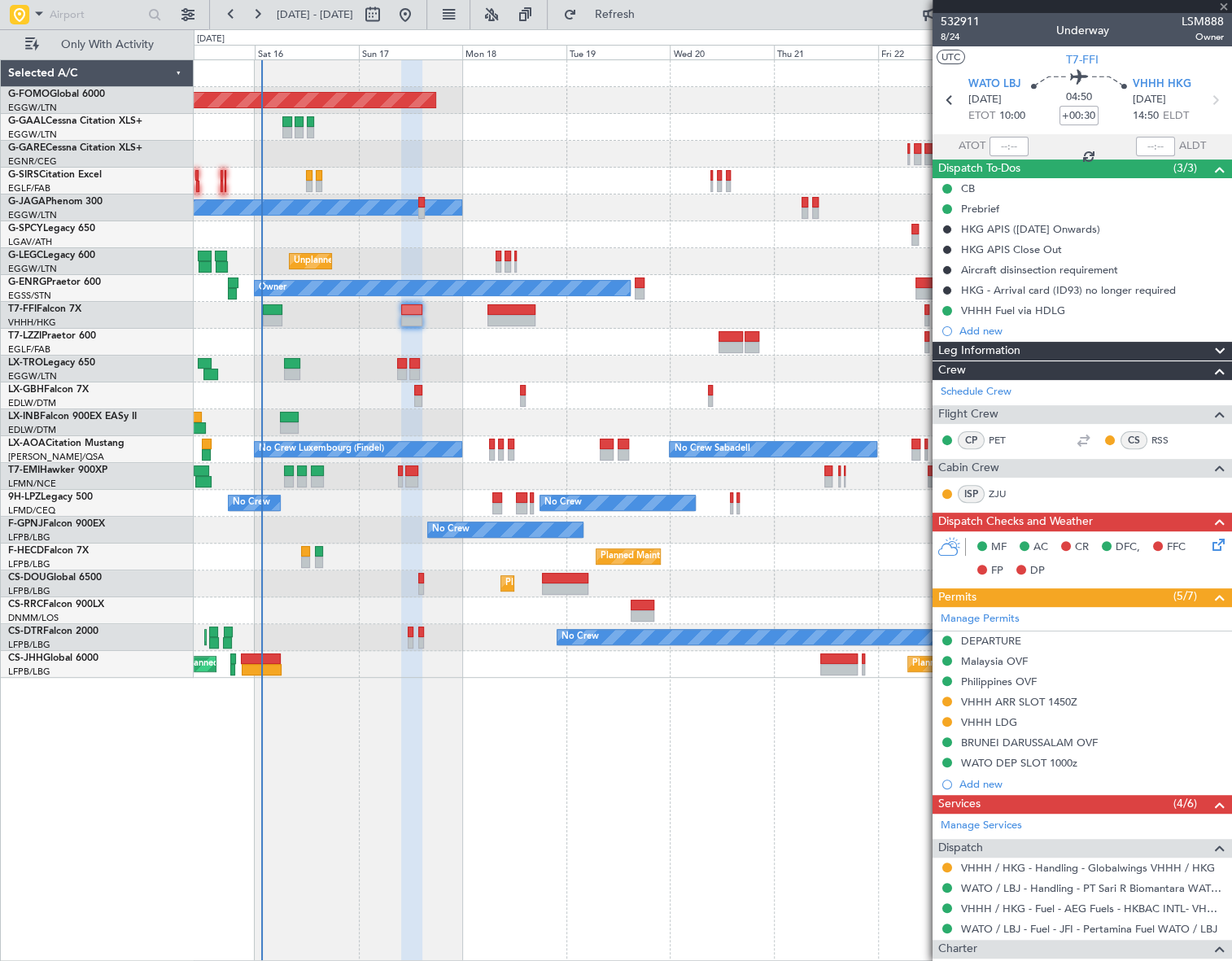
type input "+01:05"
type input "3"
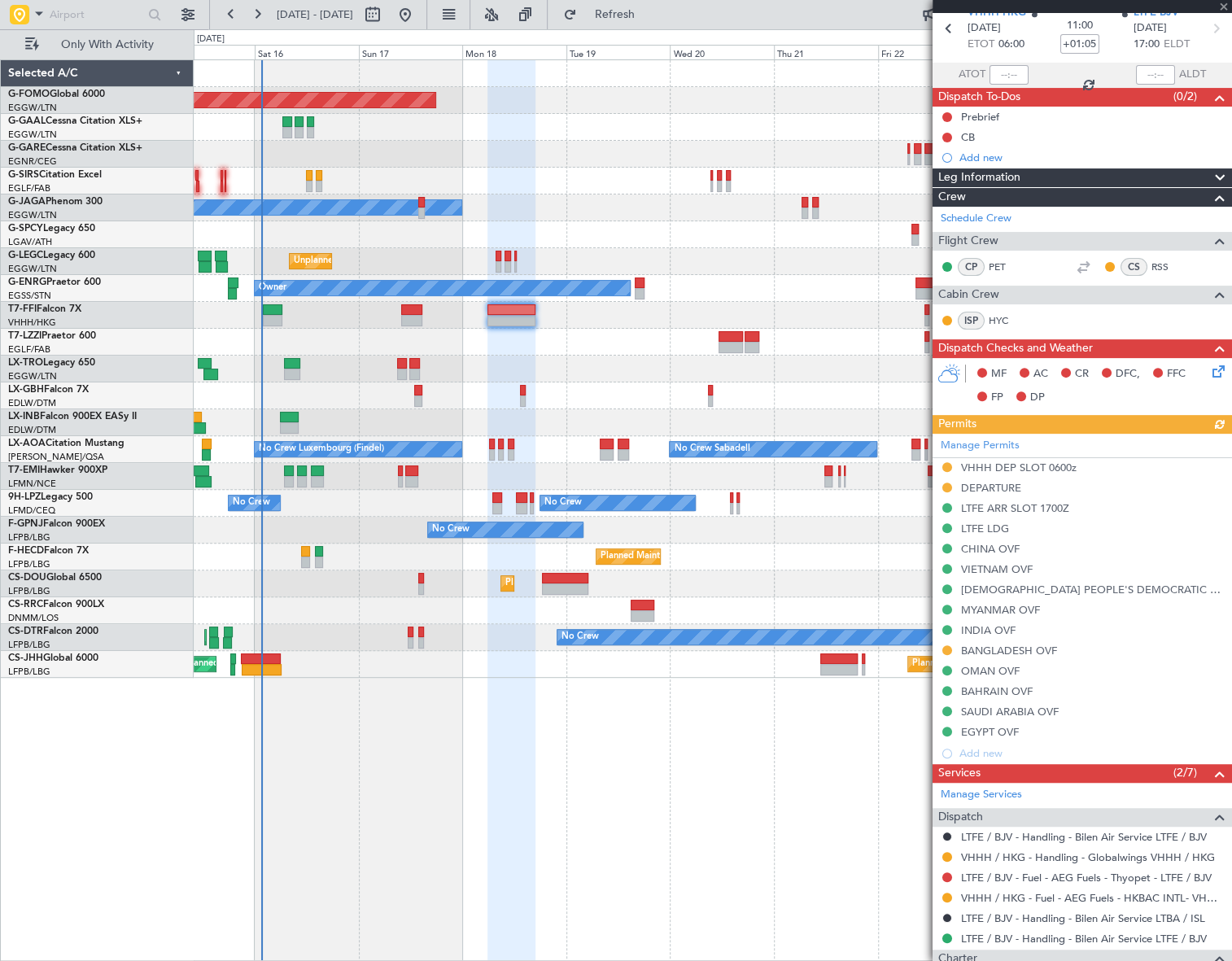
scroll to position [295, 0]
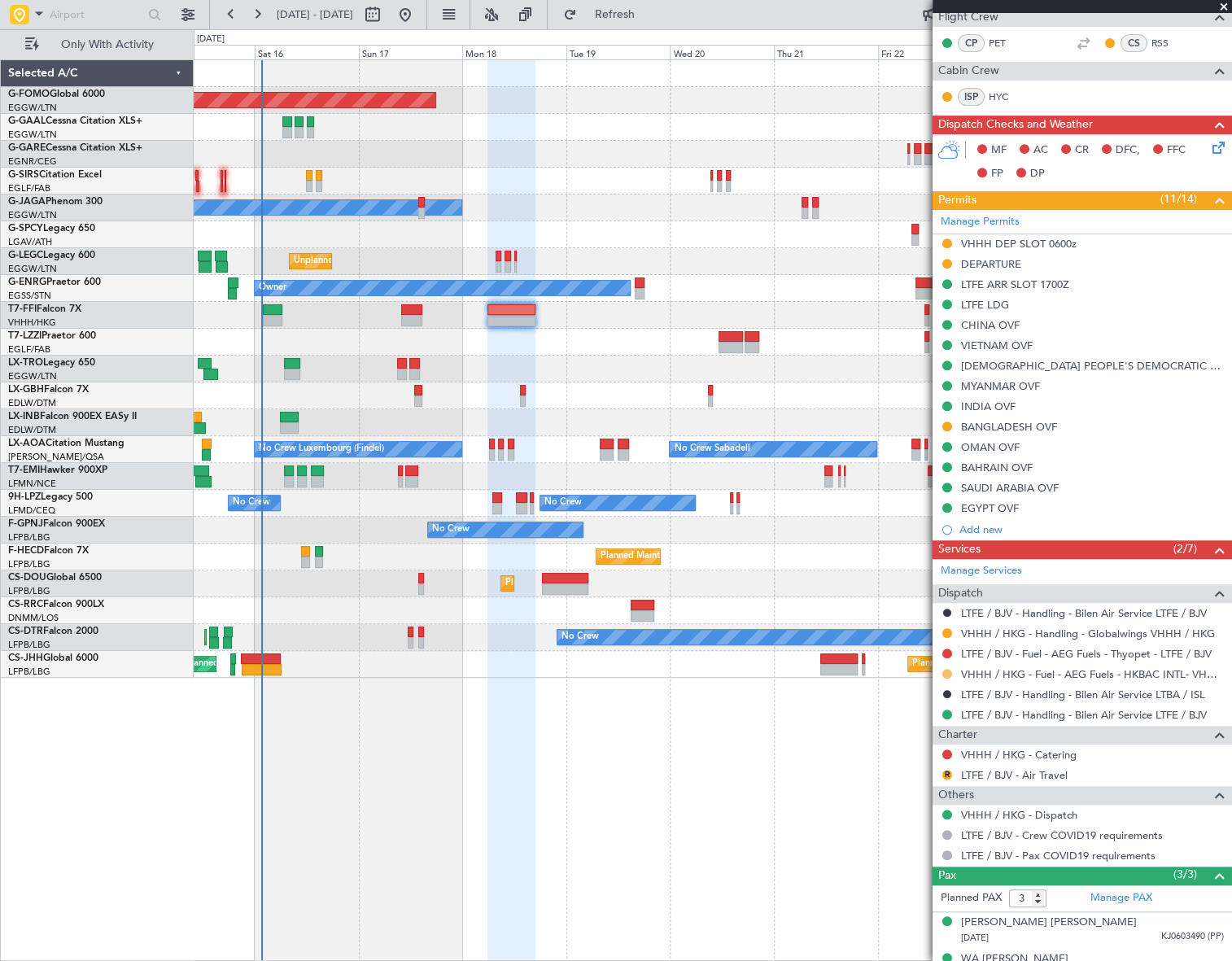
click at [948, 669] on button at bounding box center [946, 673] width 9 height 9
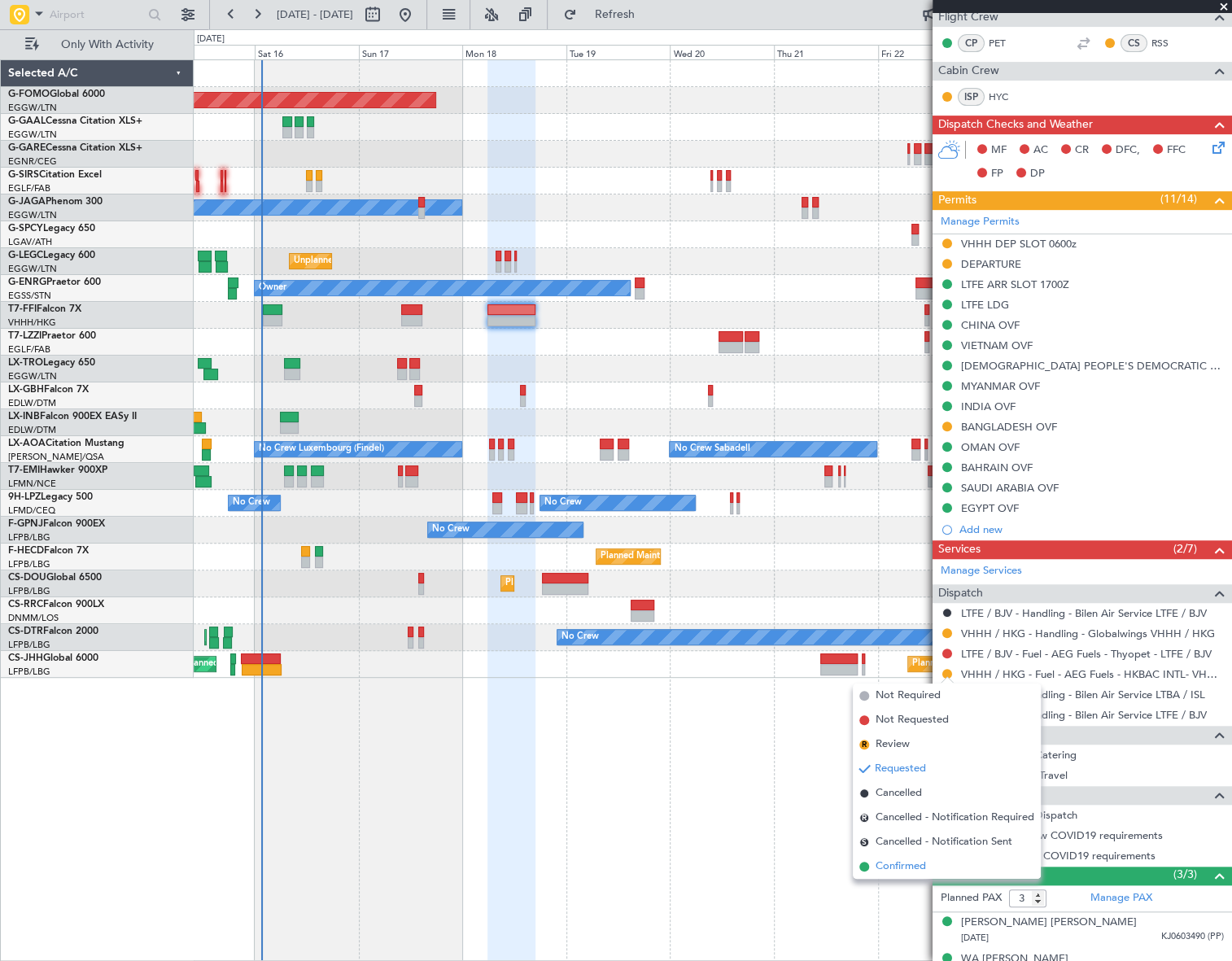
click at [895, 870] on span "Confirmed" at bounding box center [901, 866] width 50 height 16
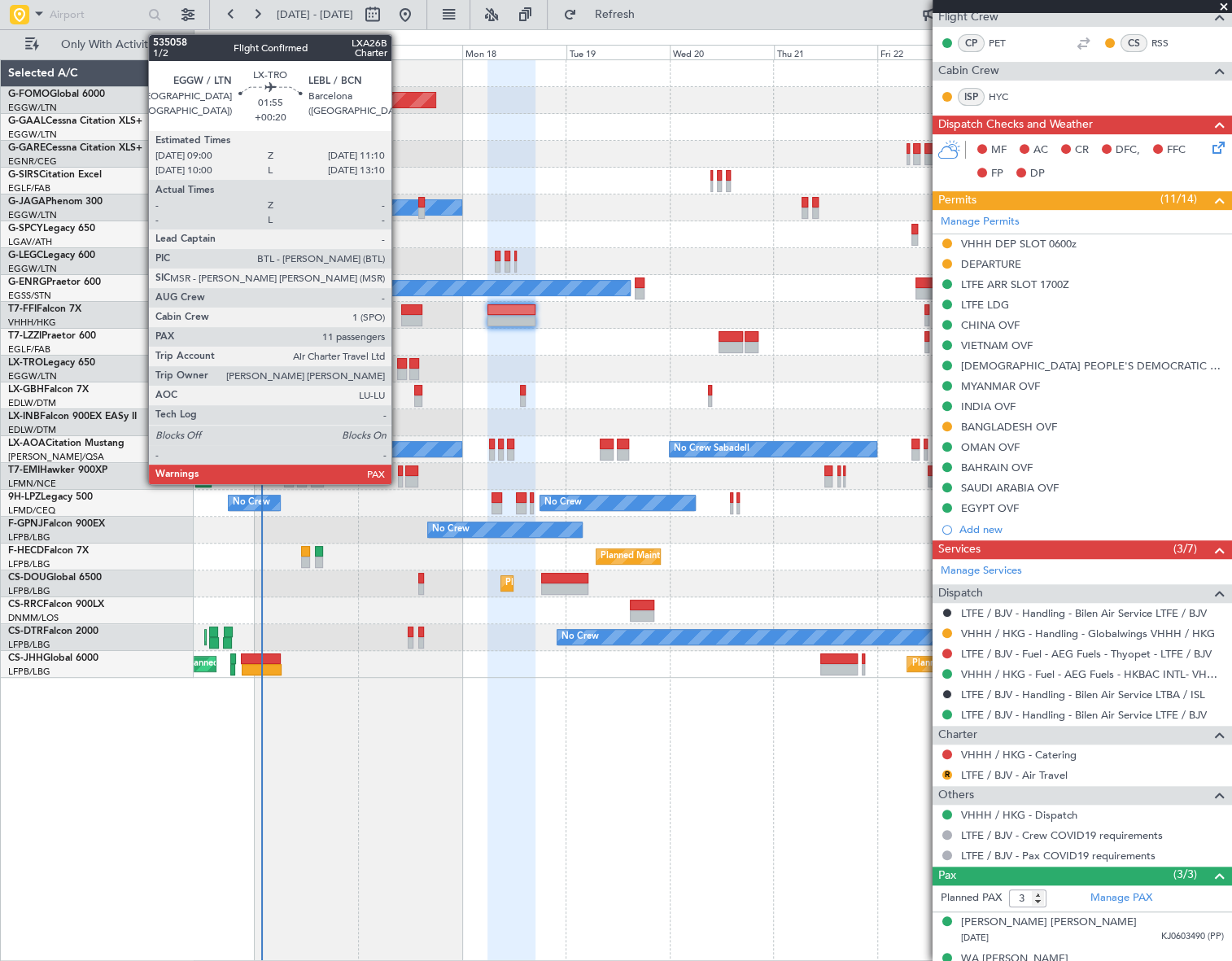
click at [399, 366] on div at bounding box center [401, 363] width 9 height 11
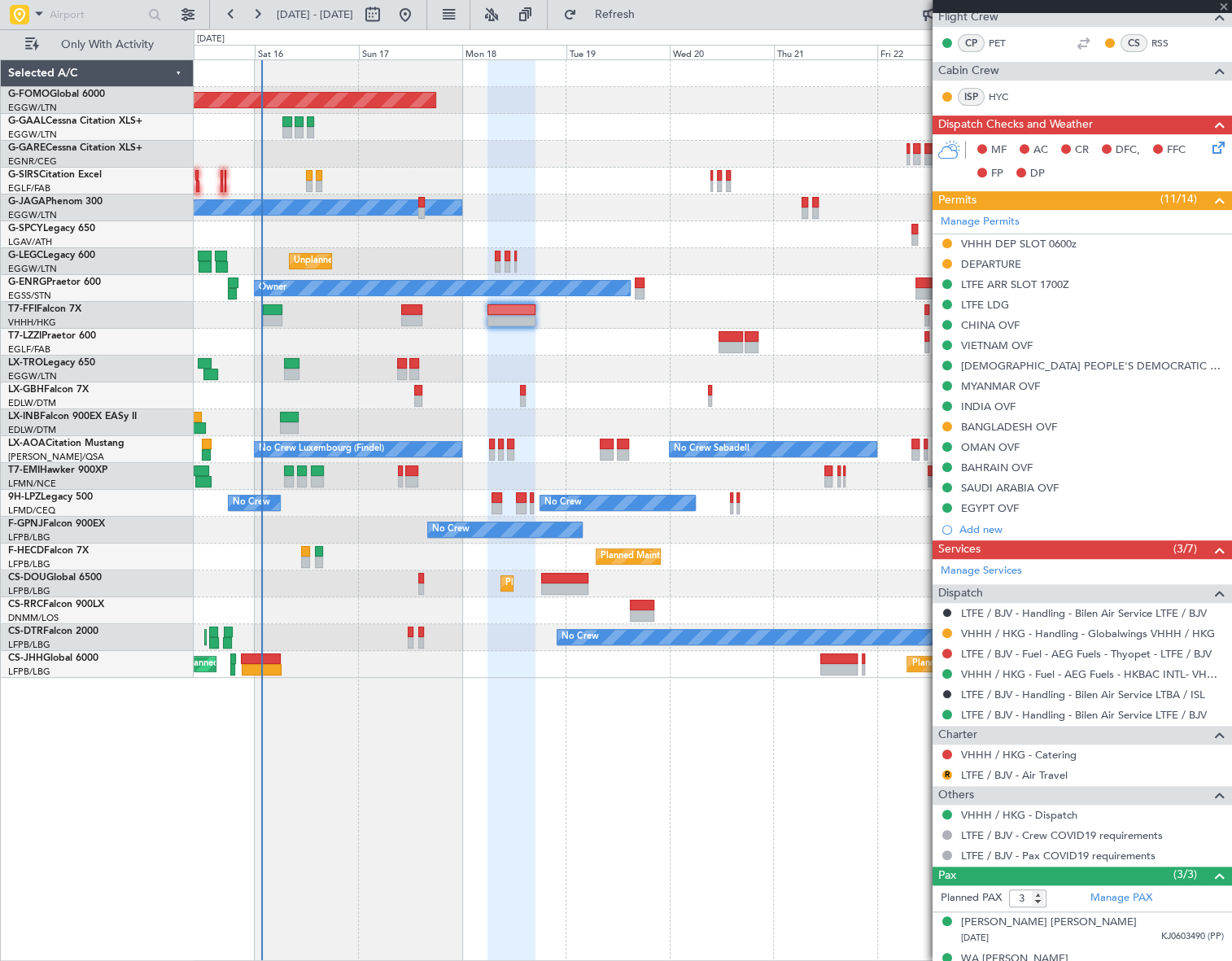
type input "+00:20"
type input "12"
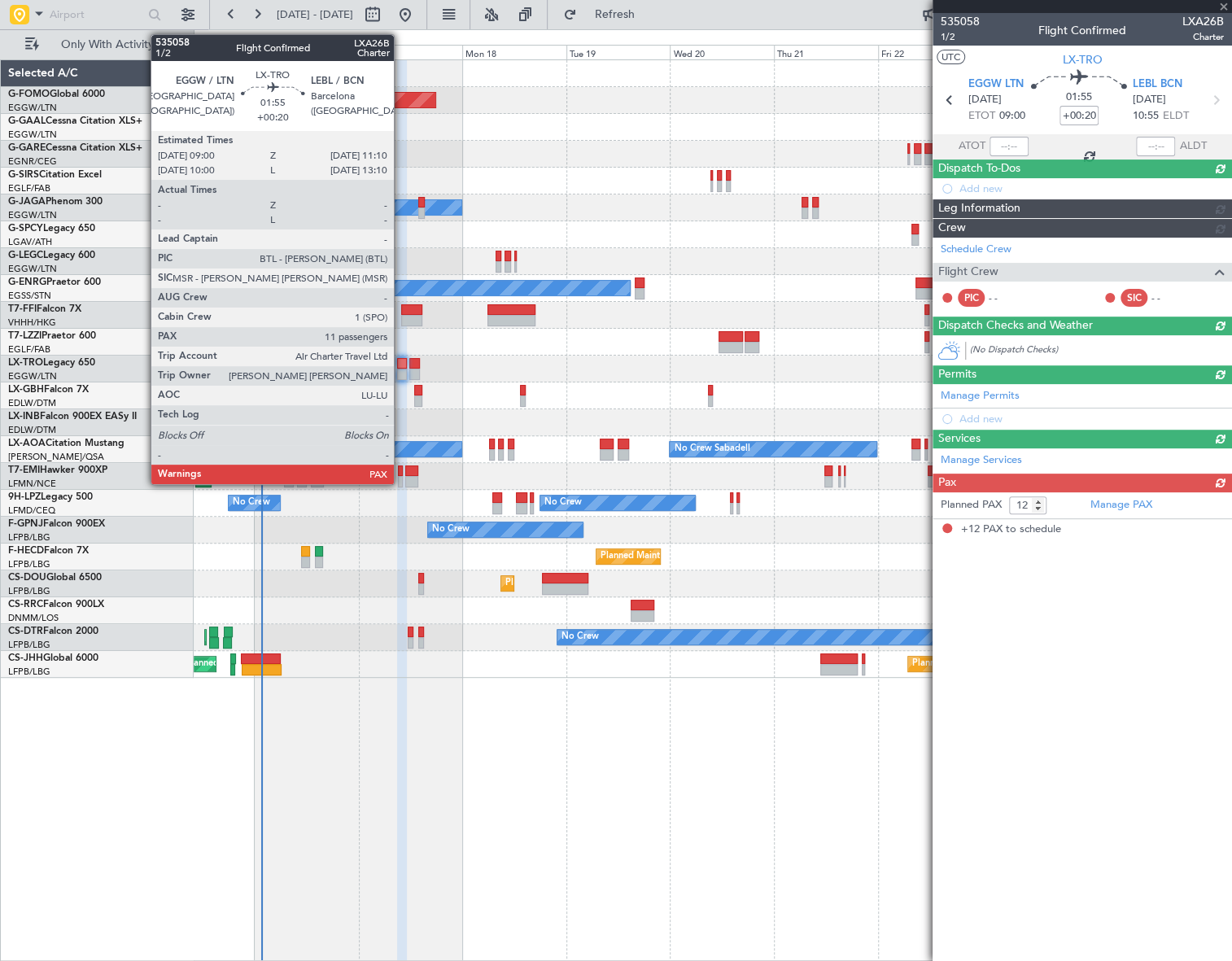
scroll to position [0, 0]
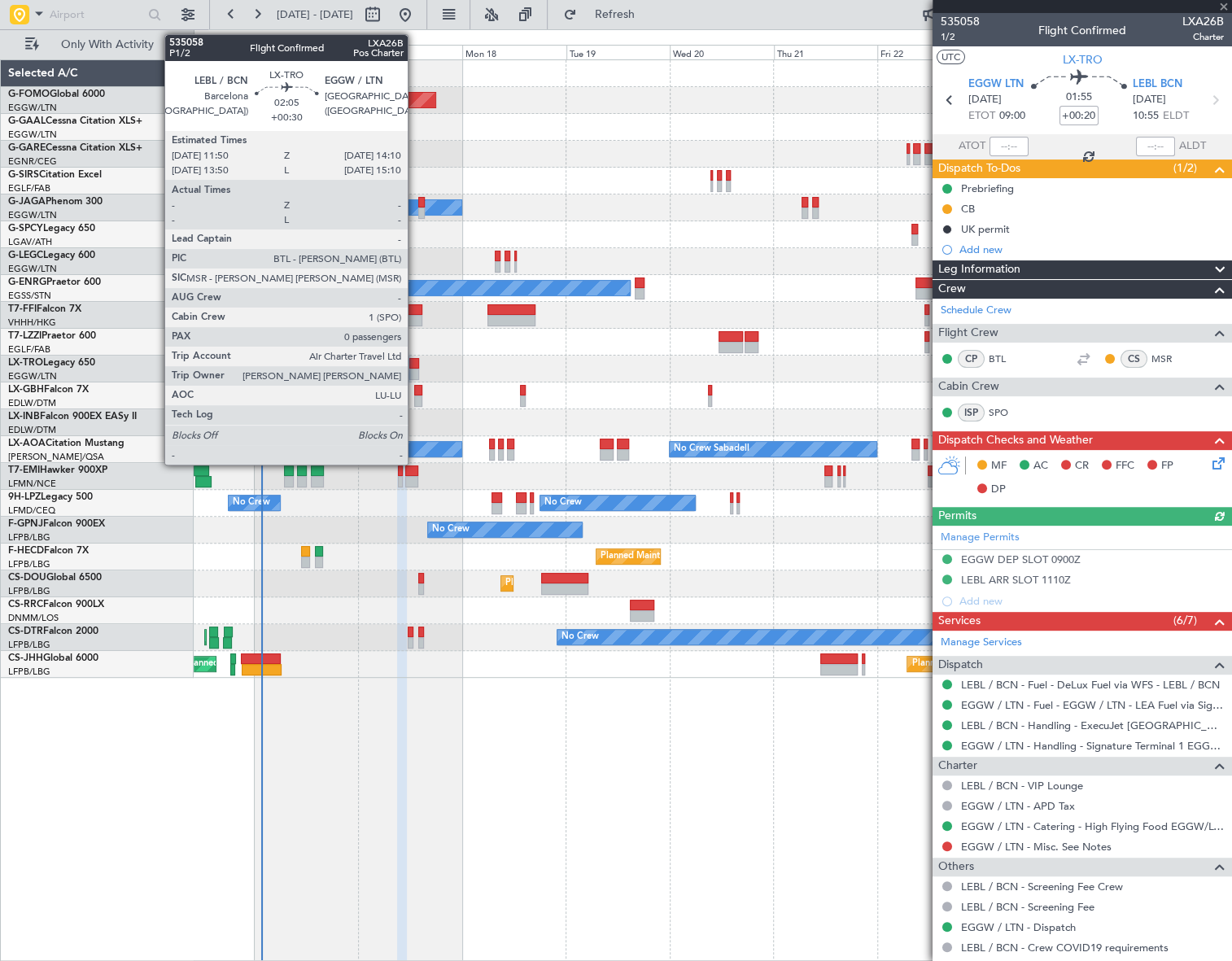
click at [415, 368] on div at bounding box center [415, 374] width 10 height 11
type input "+00:30"
type input "0"
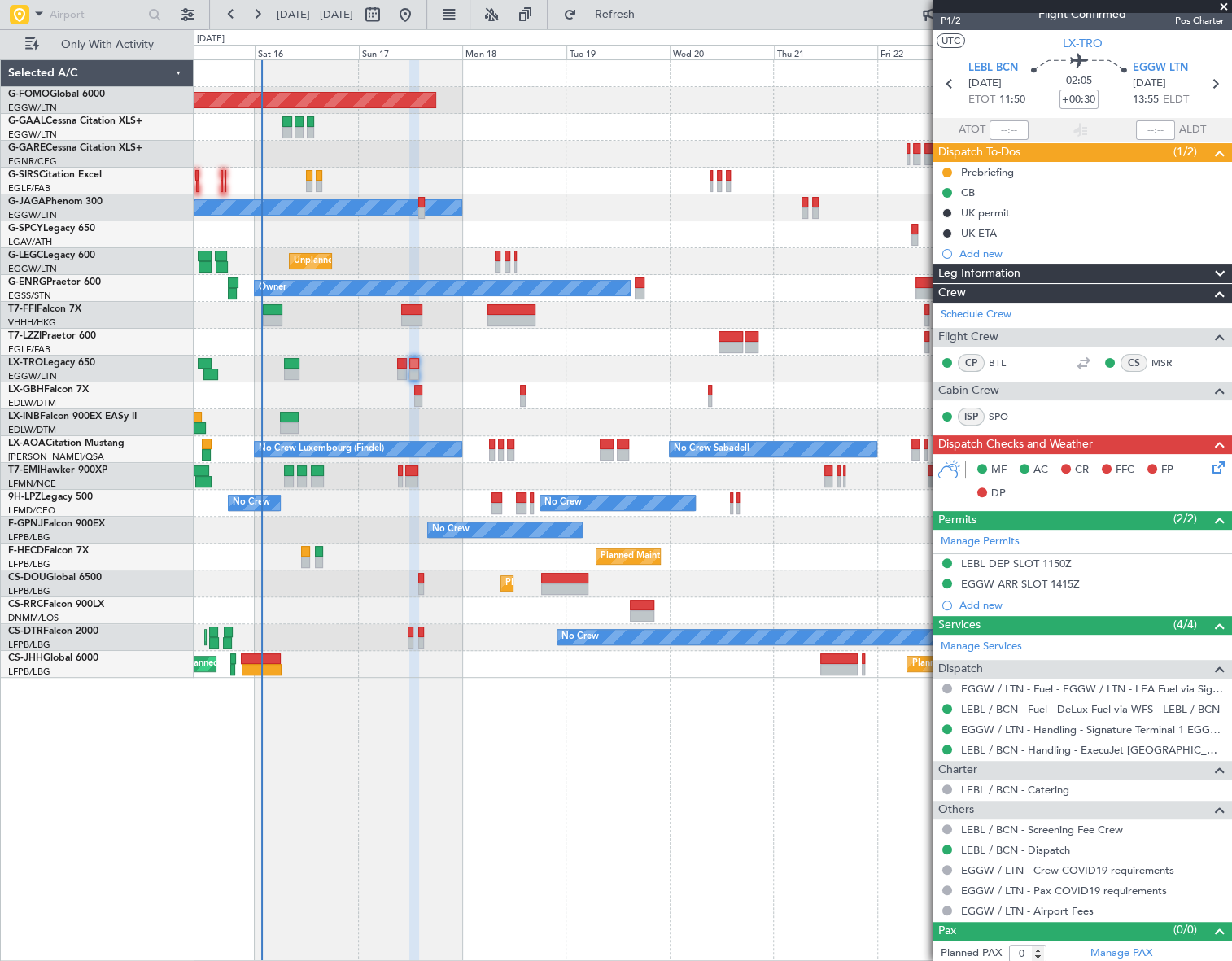
scroll to position [21, 0]
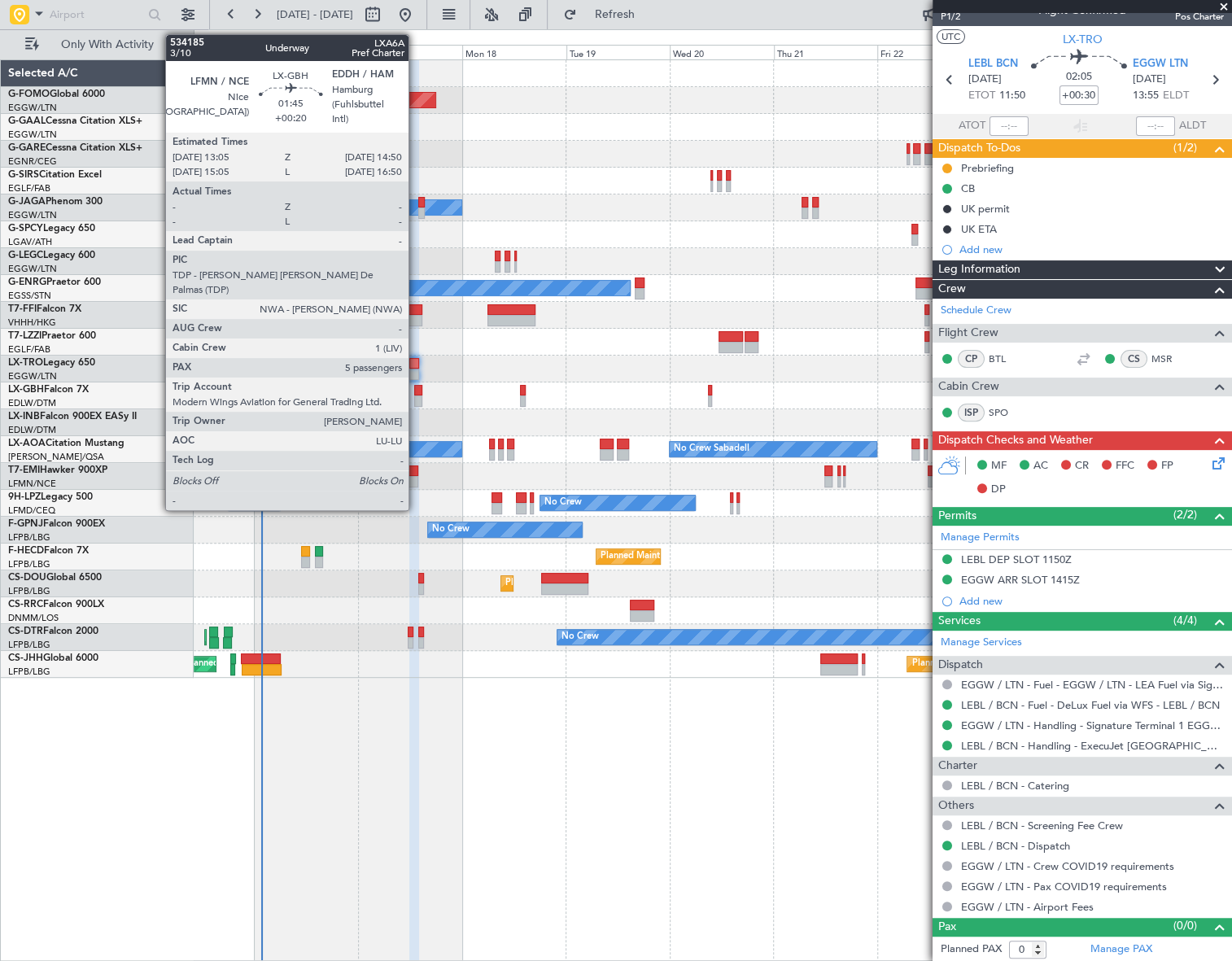
click at [416, 399] on div at bounding box center [418, 400] width 8 height 11
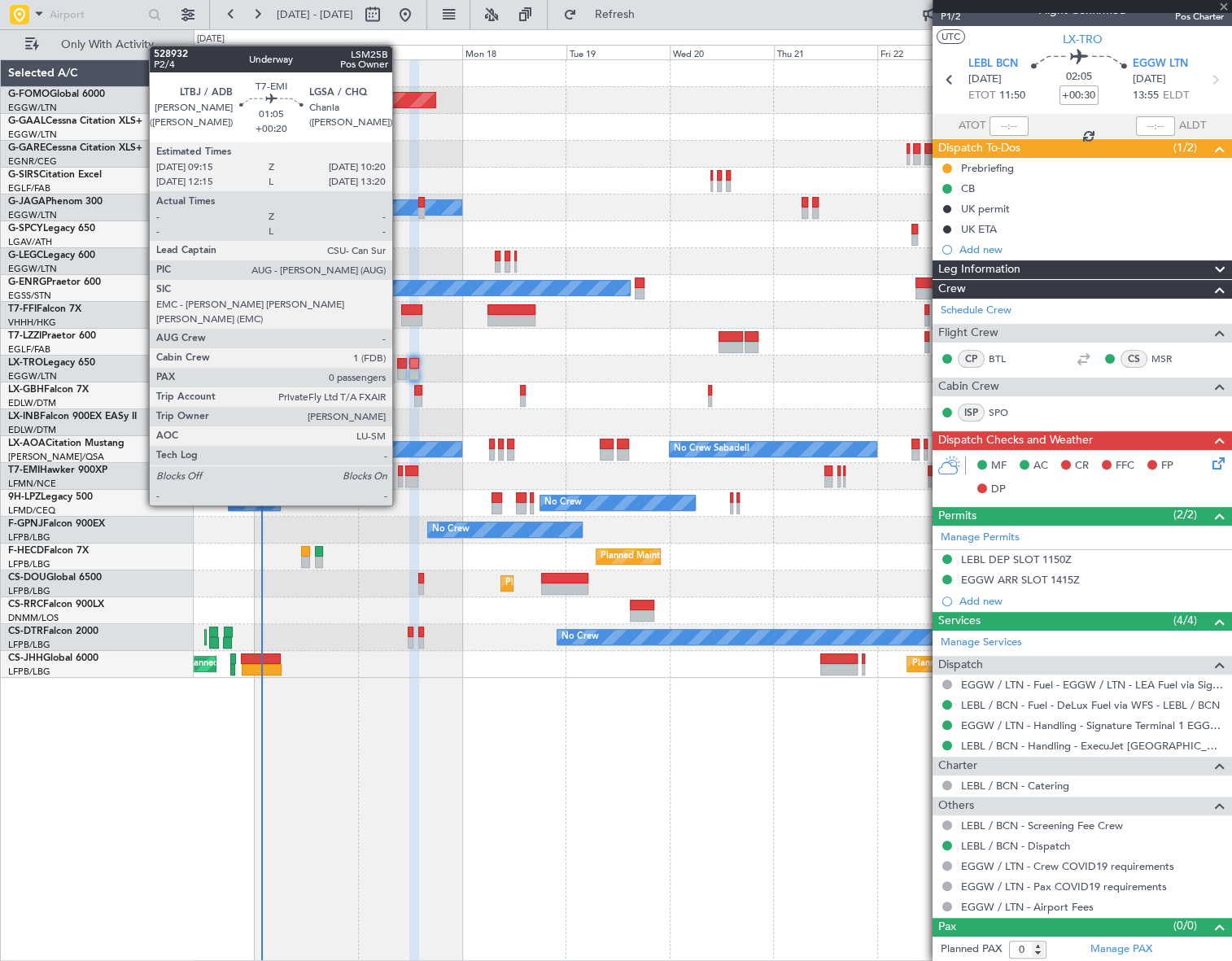
type input "+00:20"
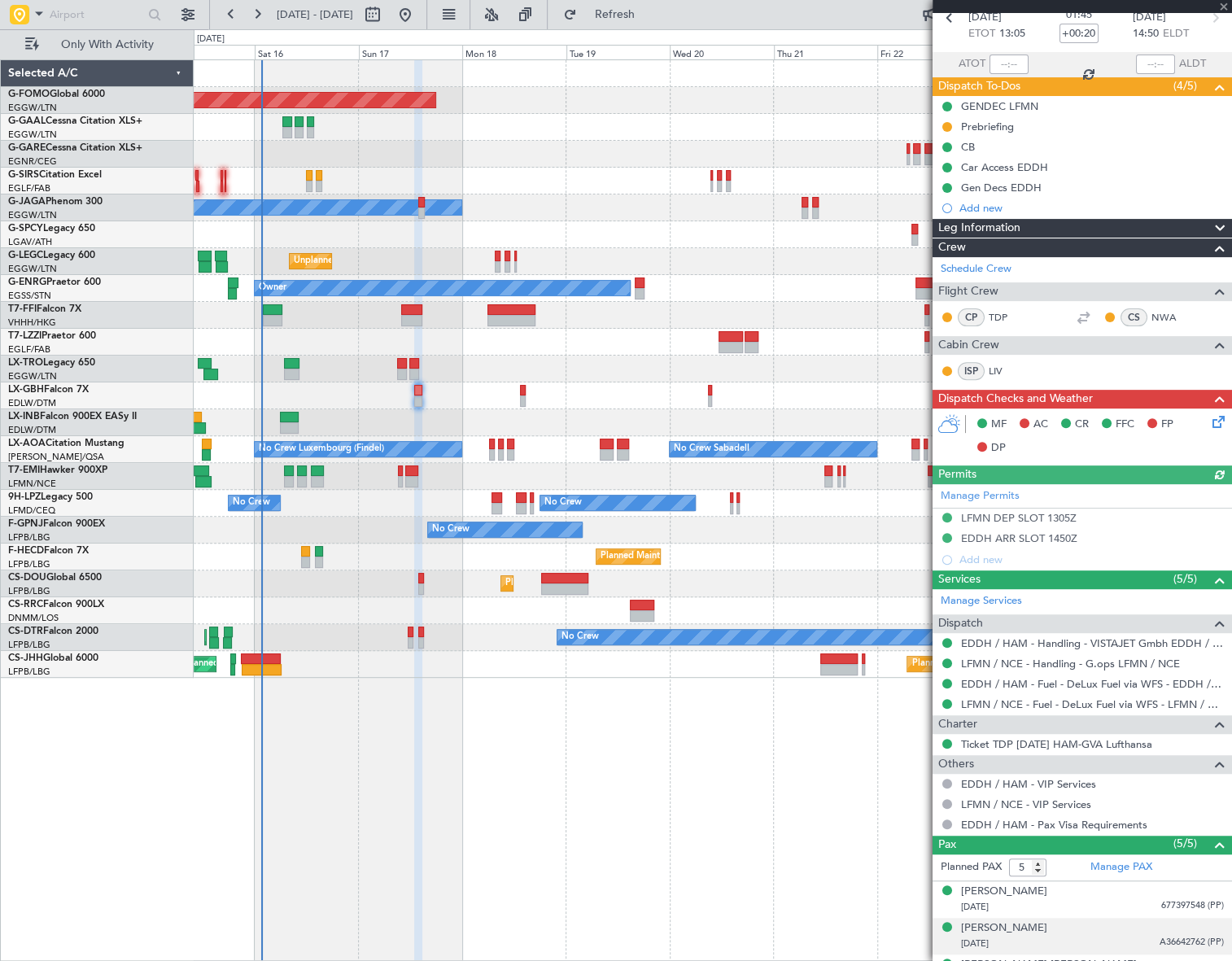
scroll to position [183, 0]
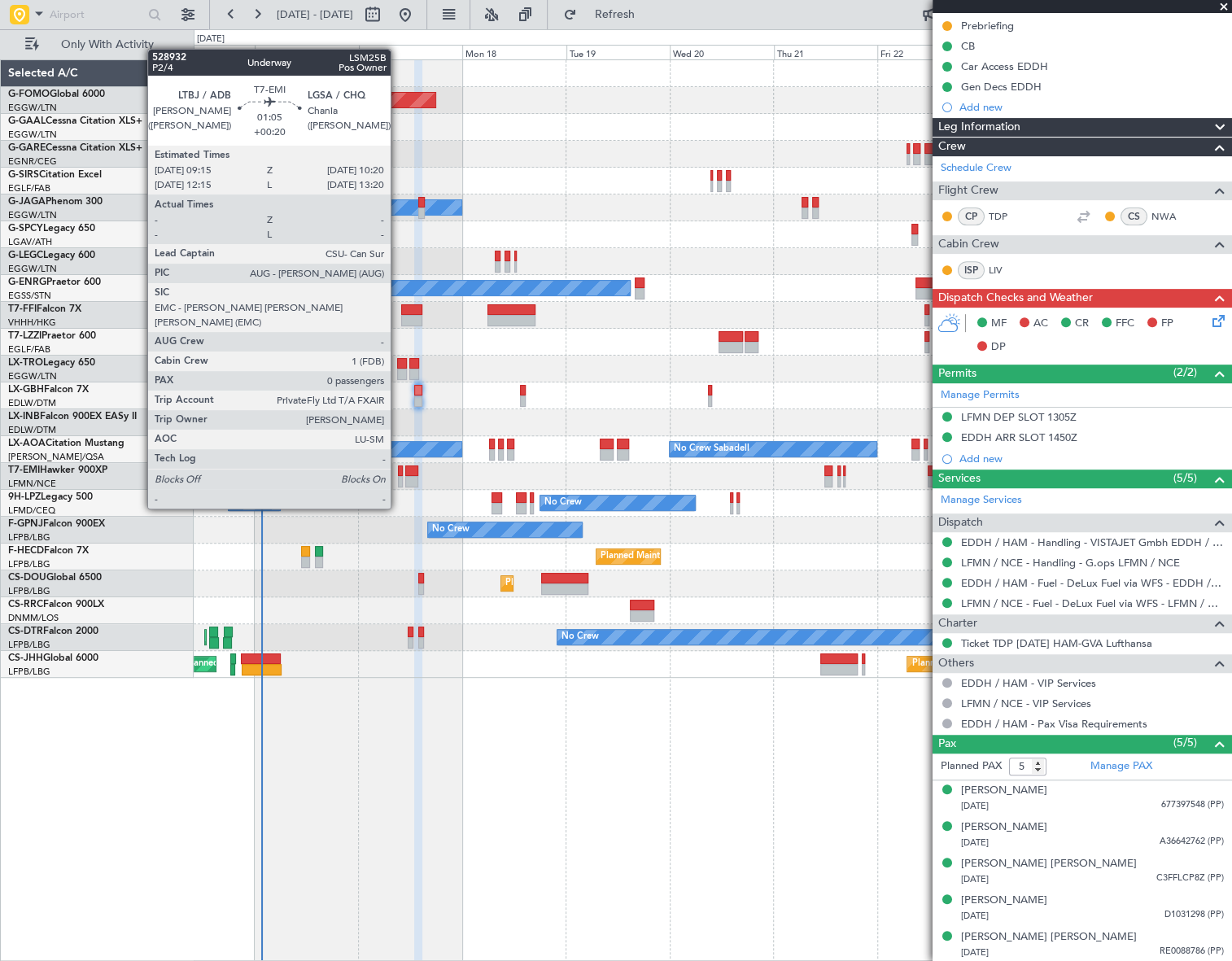
click at [398, 478] on div at bounding box center [400, 481] width 5 height 11
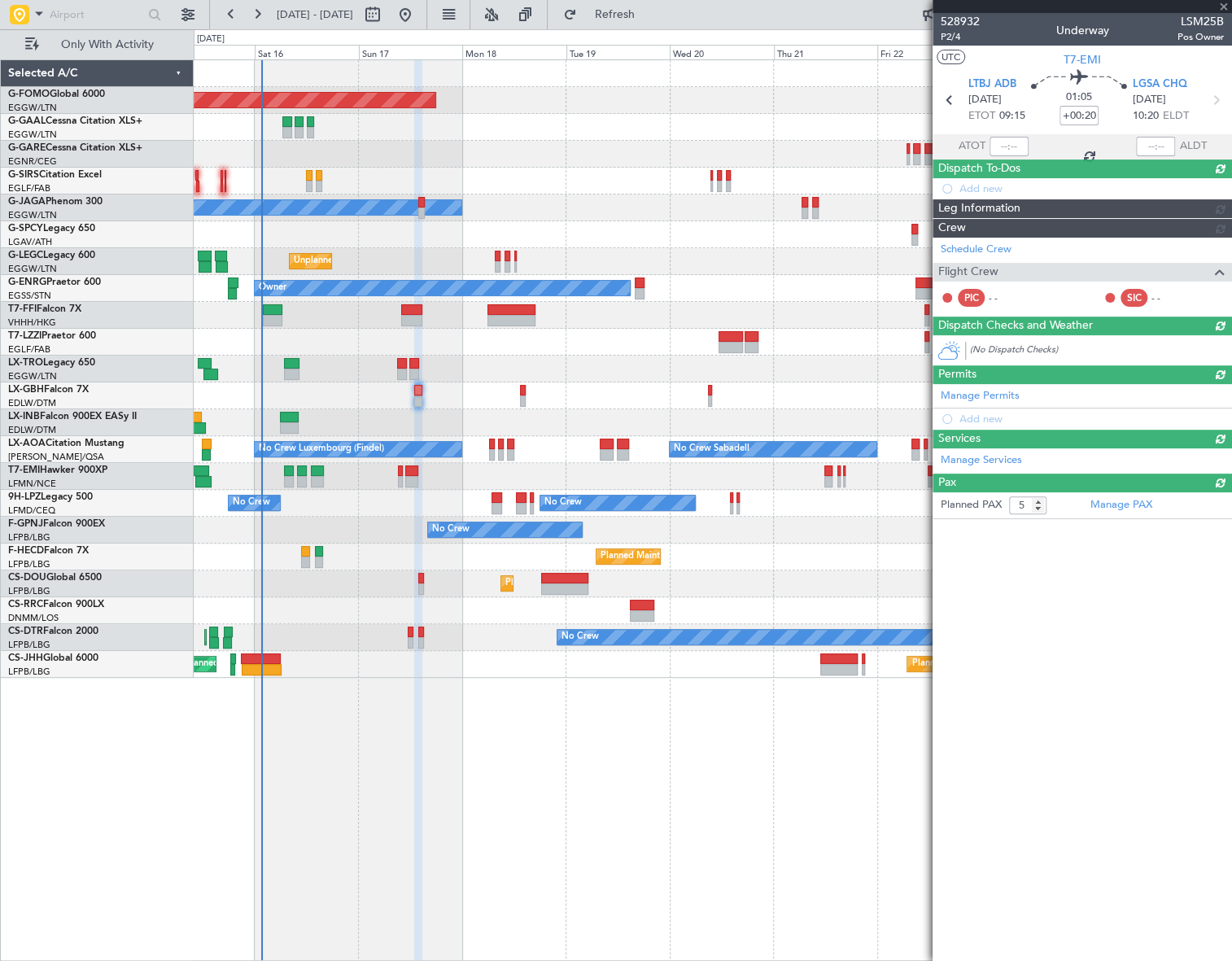
type input "0"
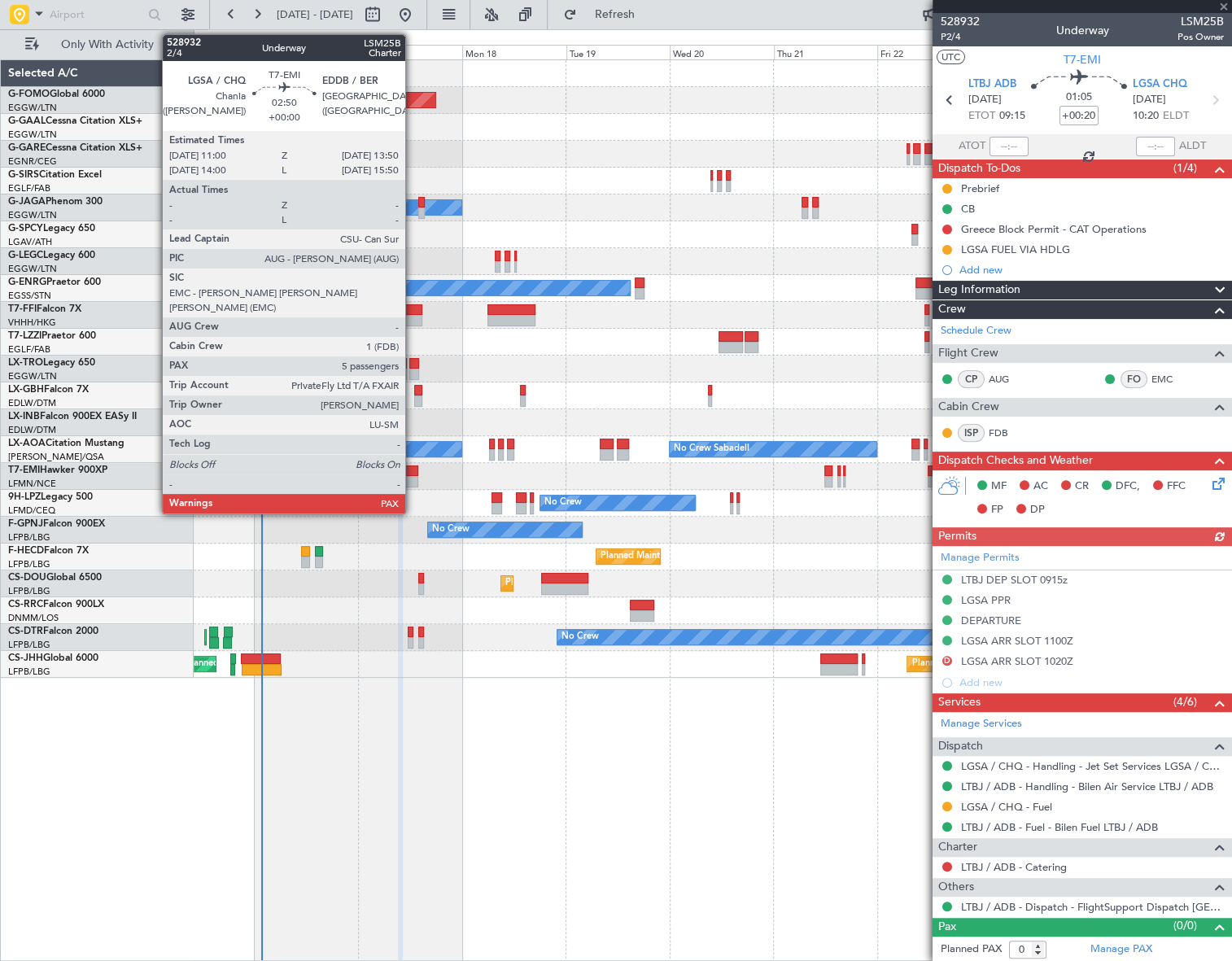
click at [412, 467] on div at bounding box center [412, 471] width 13 height 11
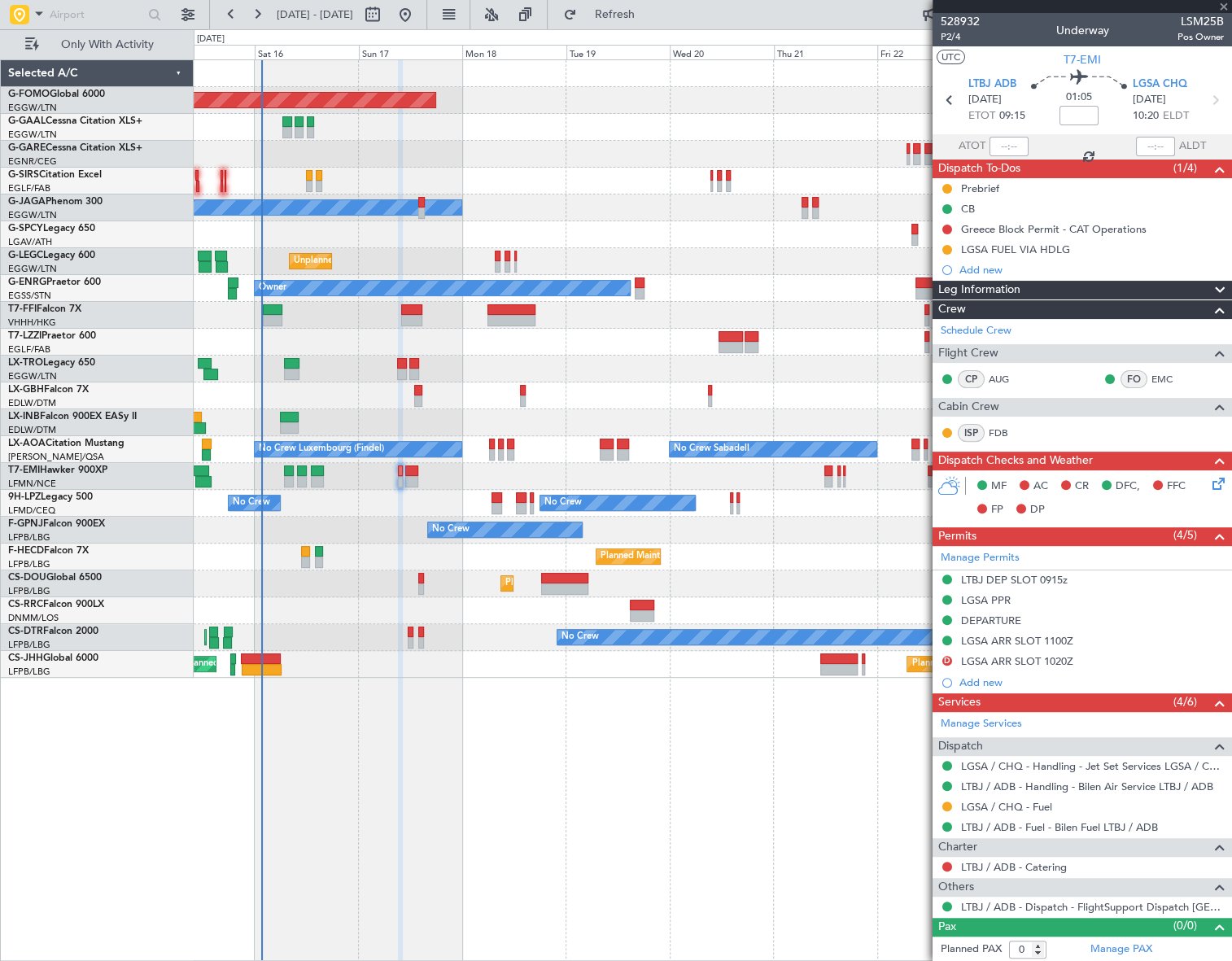
type input "5"
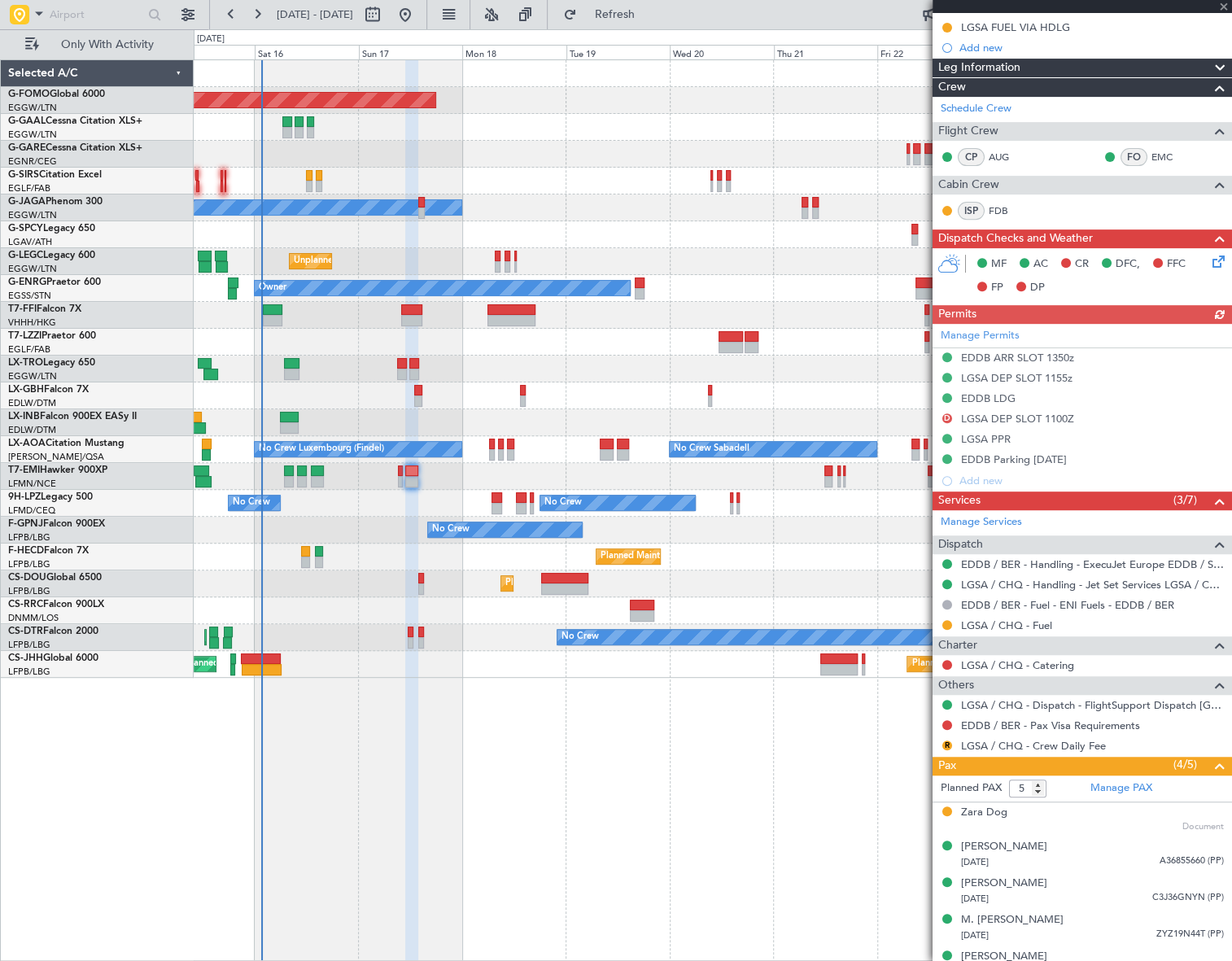
scroll to position [242, 0]
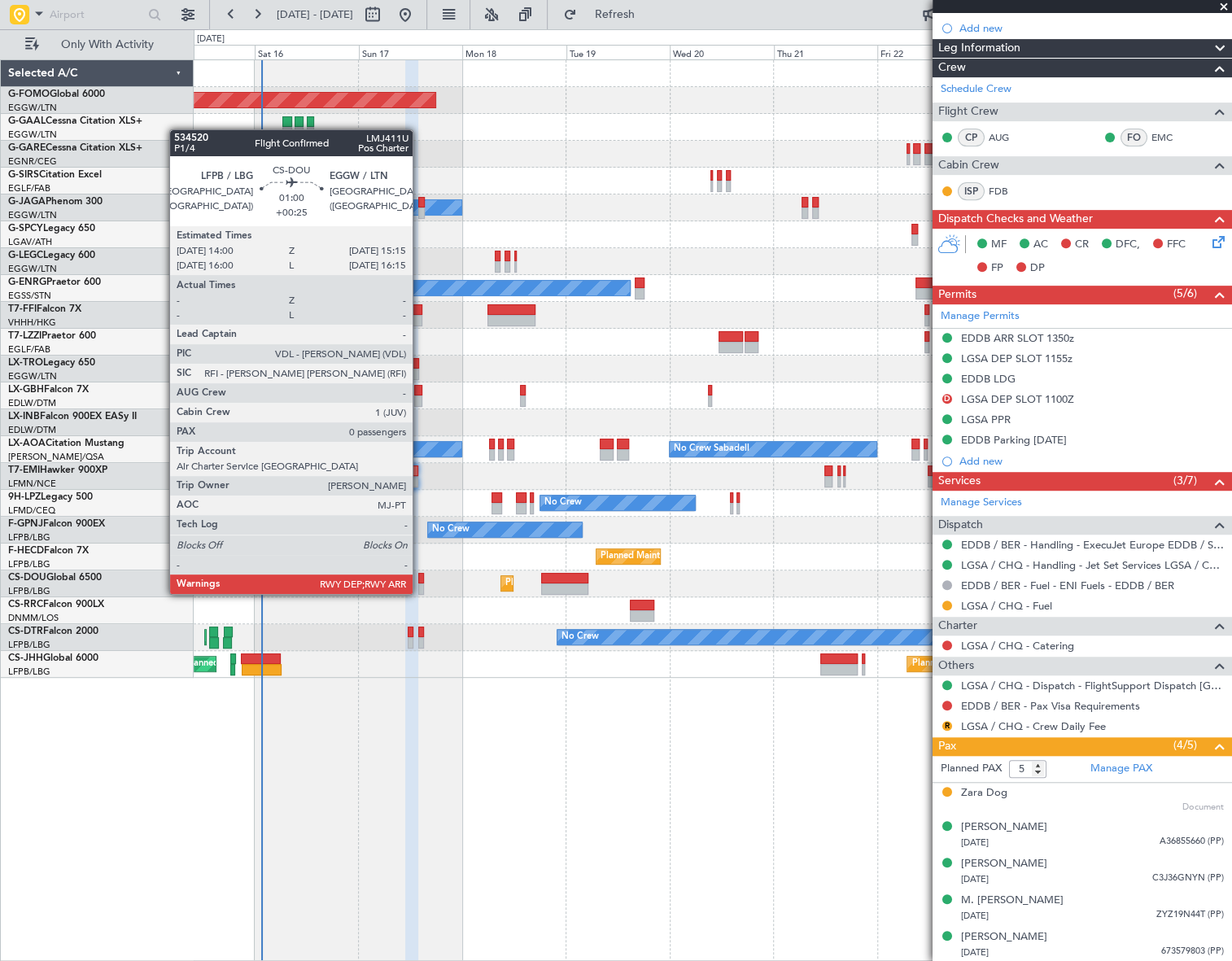
click at [420, 578] on div at bounding box center [421, 578] width 6 height 11
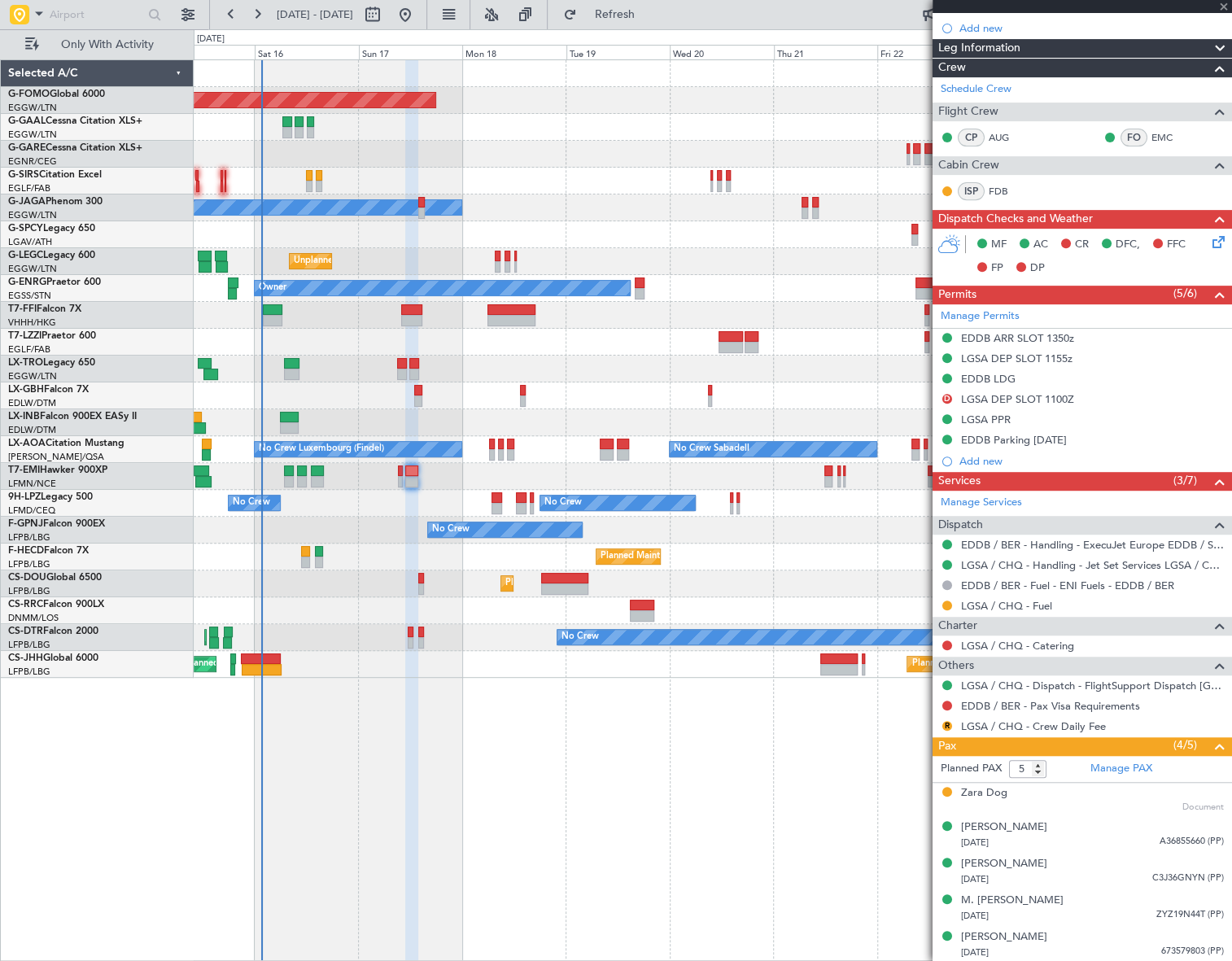
type input "+00:25"
type input "0"
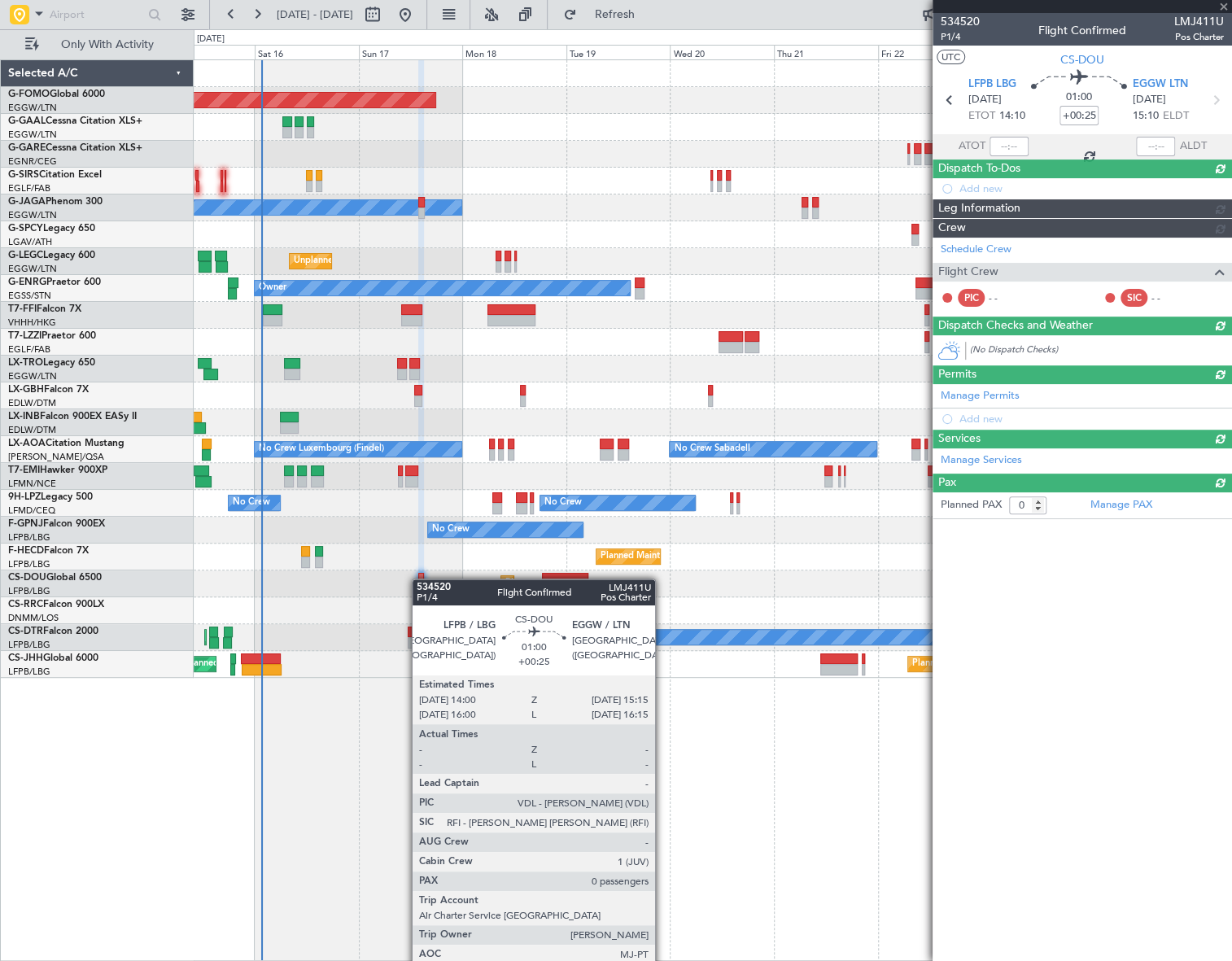
scroll to position [0, 0]
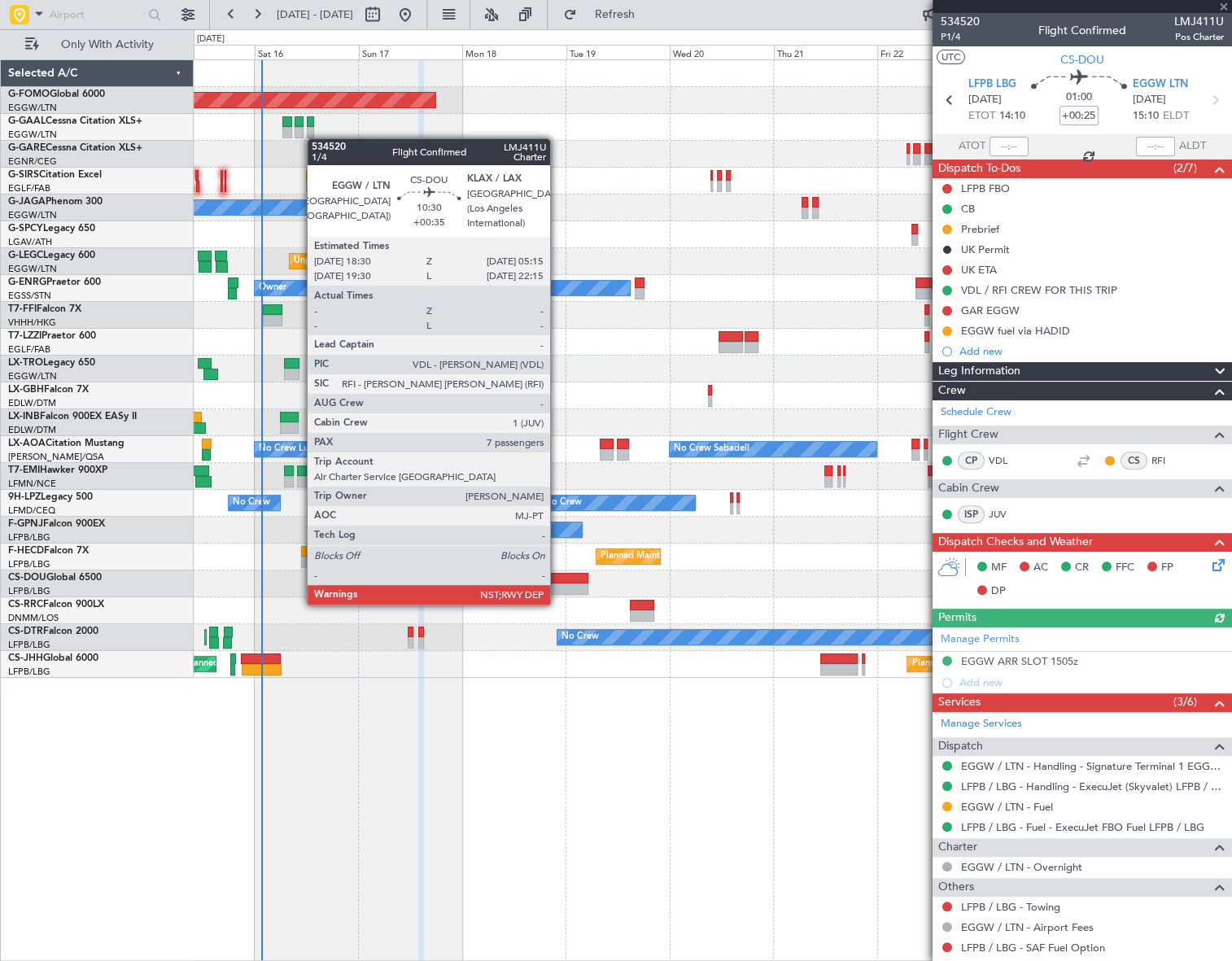
click at [557, 588] on div at bounding box center [564, 588] width 47 height 11
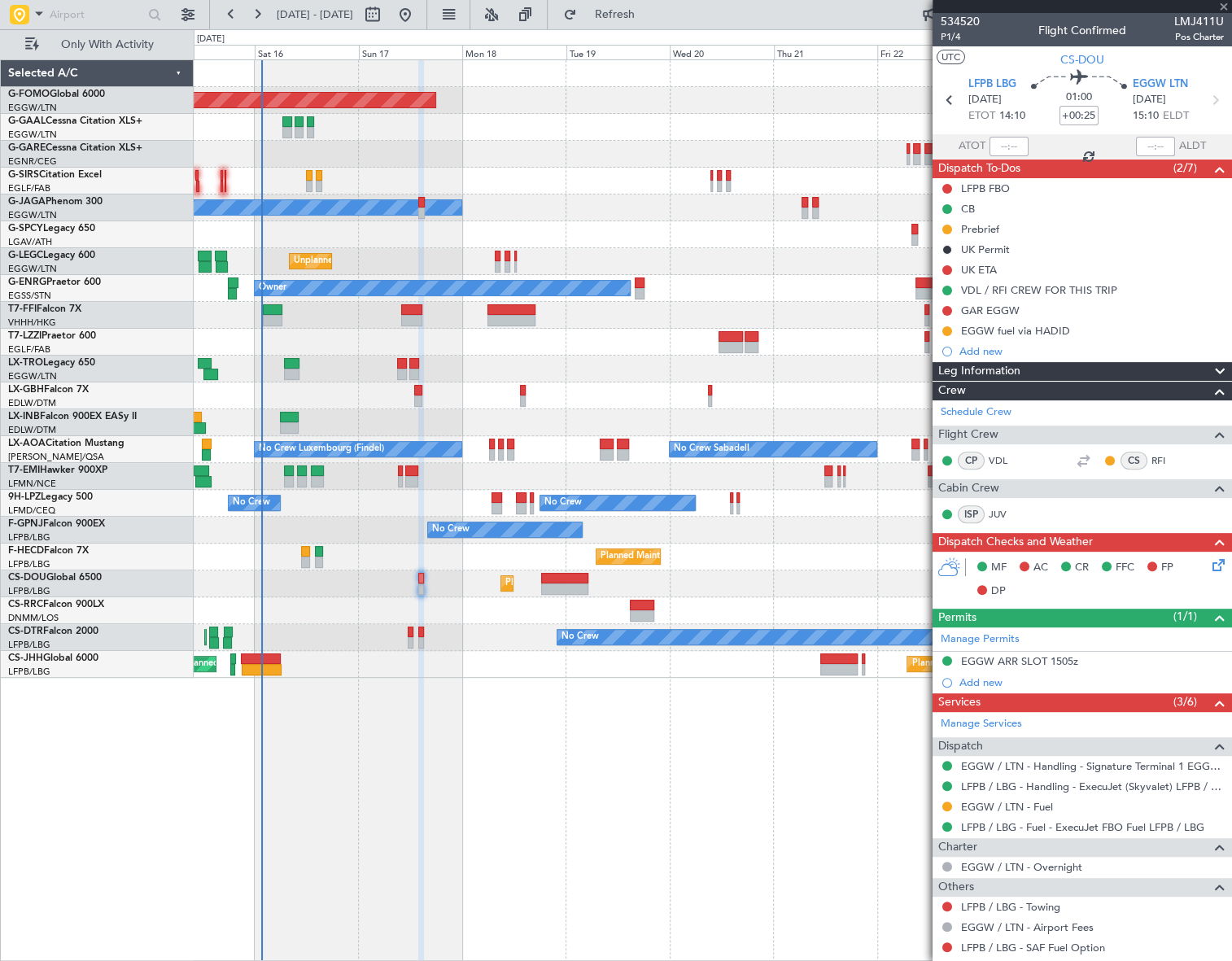
type input "+00:35"
type input "7"
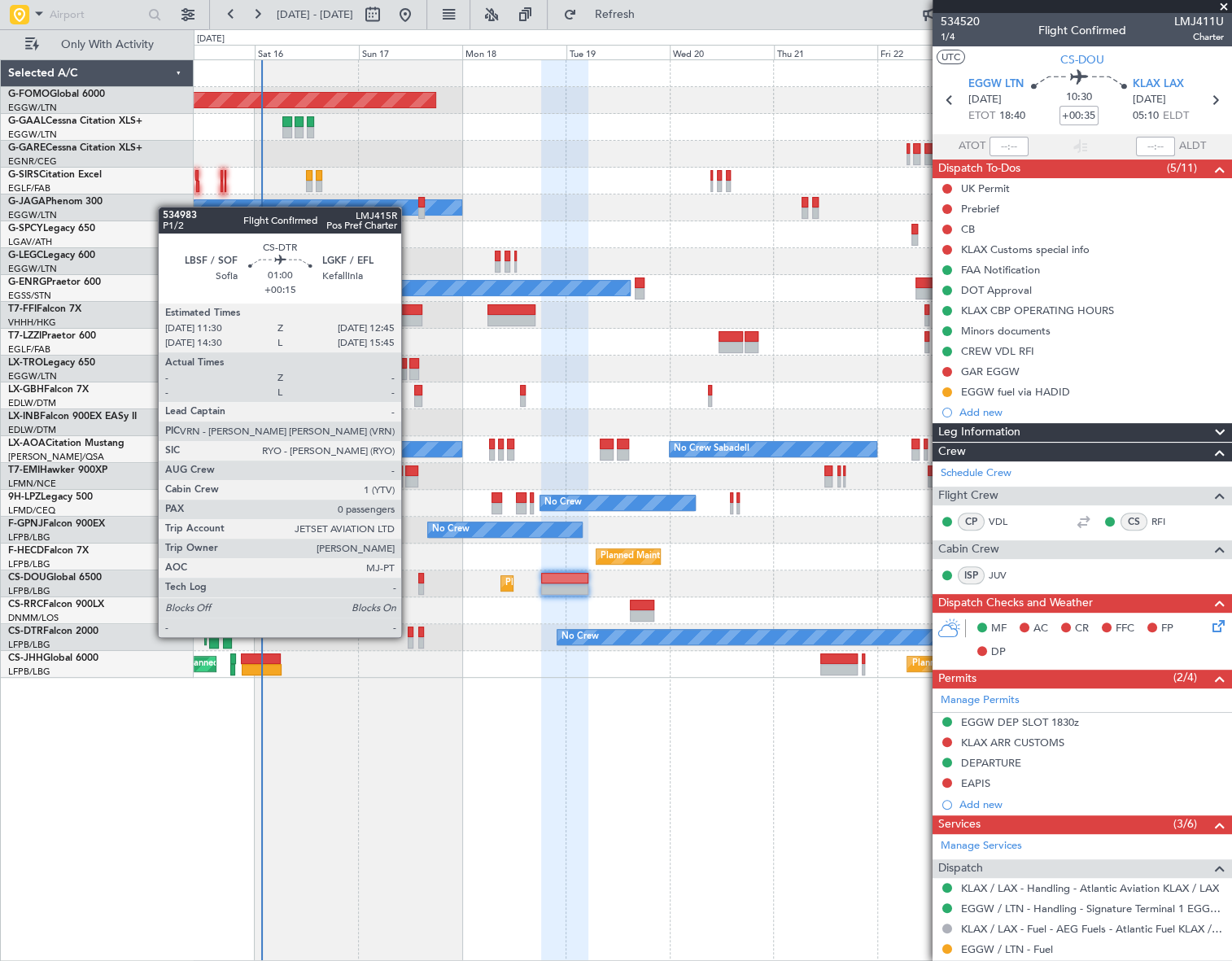
click at [409, 636] on div at bounding box center [411, 631] width 6 height 11
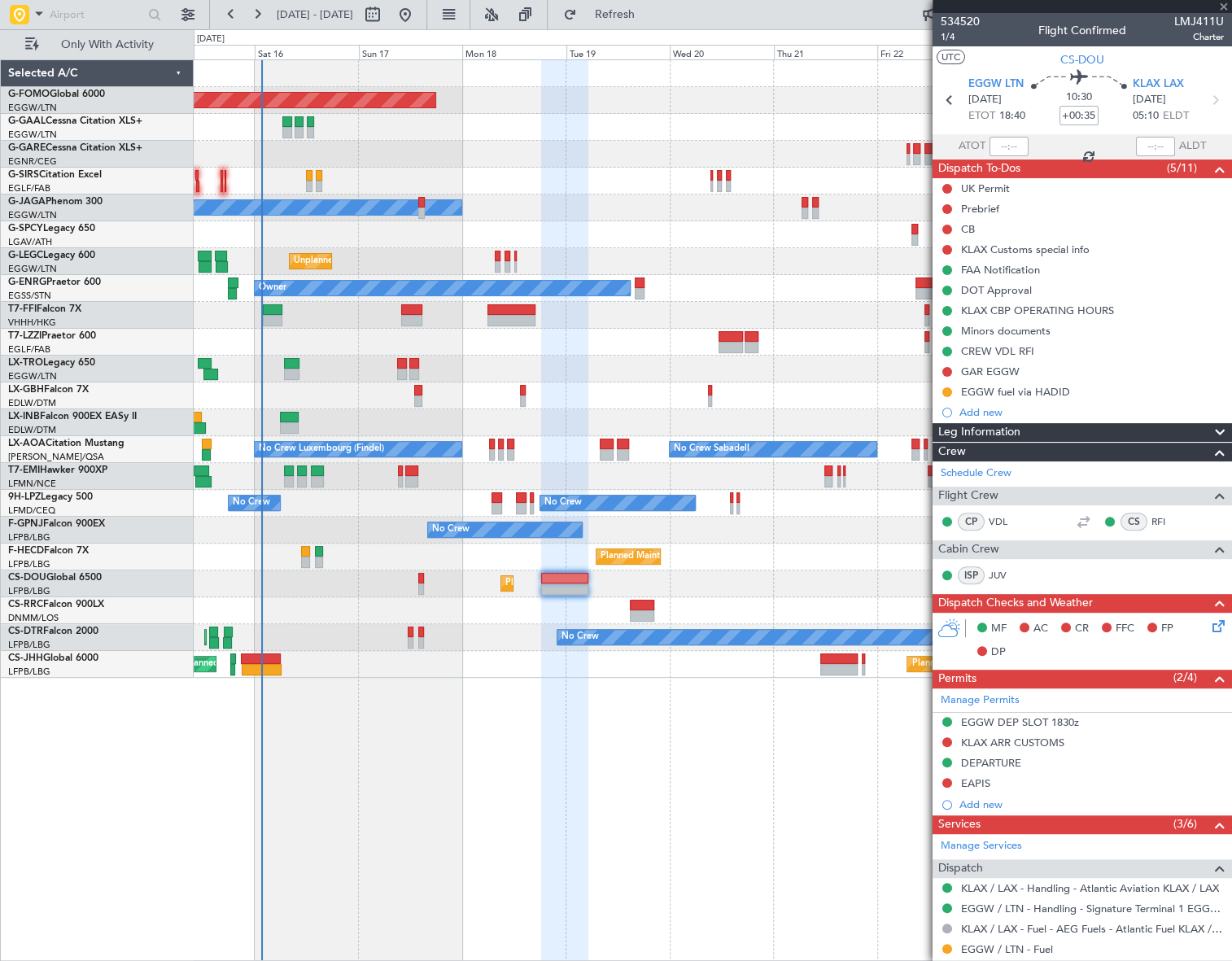
type input "+00:15"
type input "0"
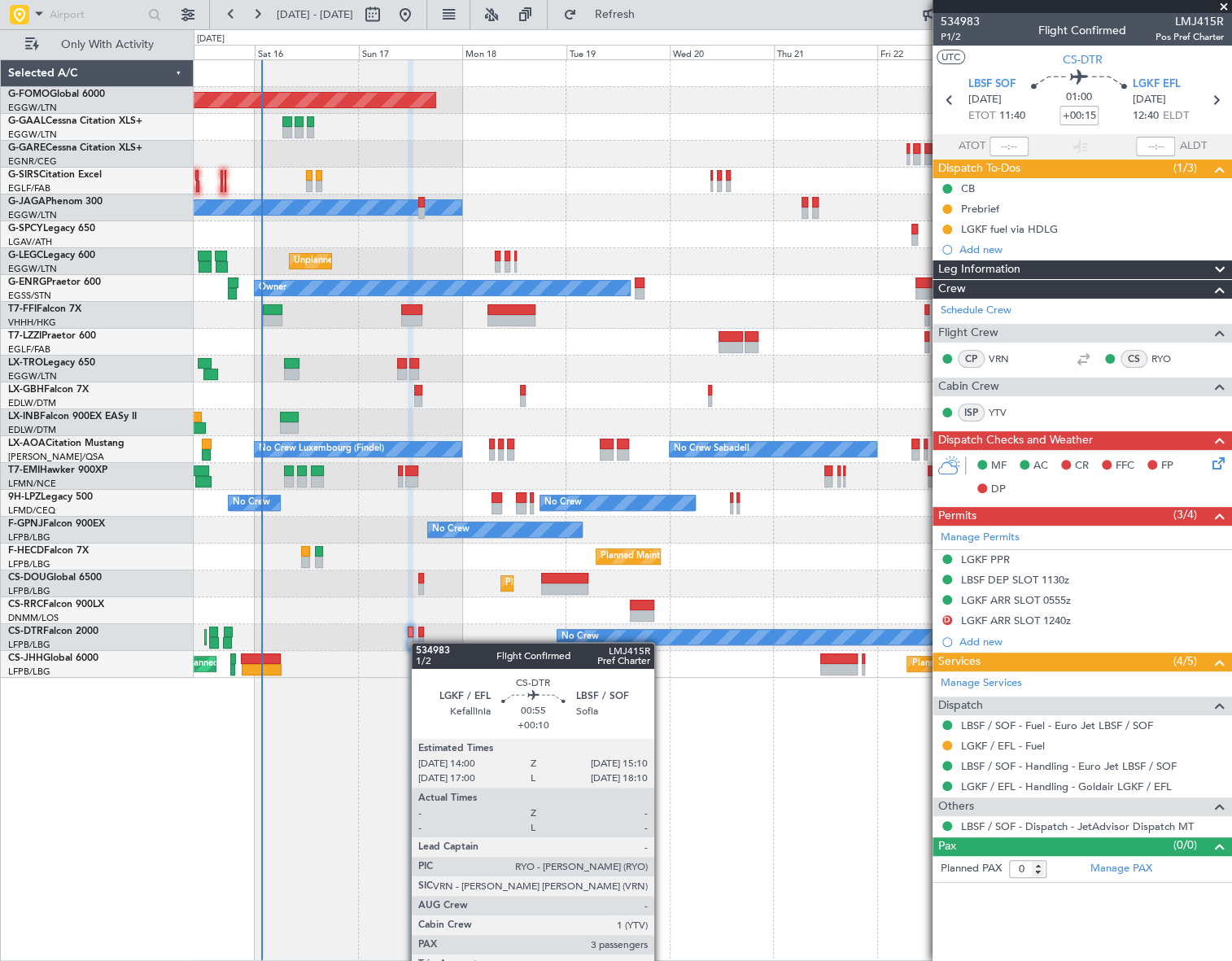
click at [419, 642] on div at bounding box center [421, 643] width 6 height 11
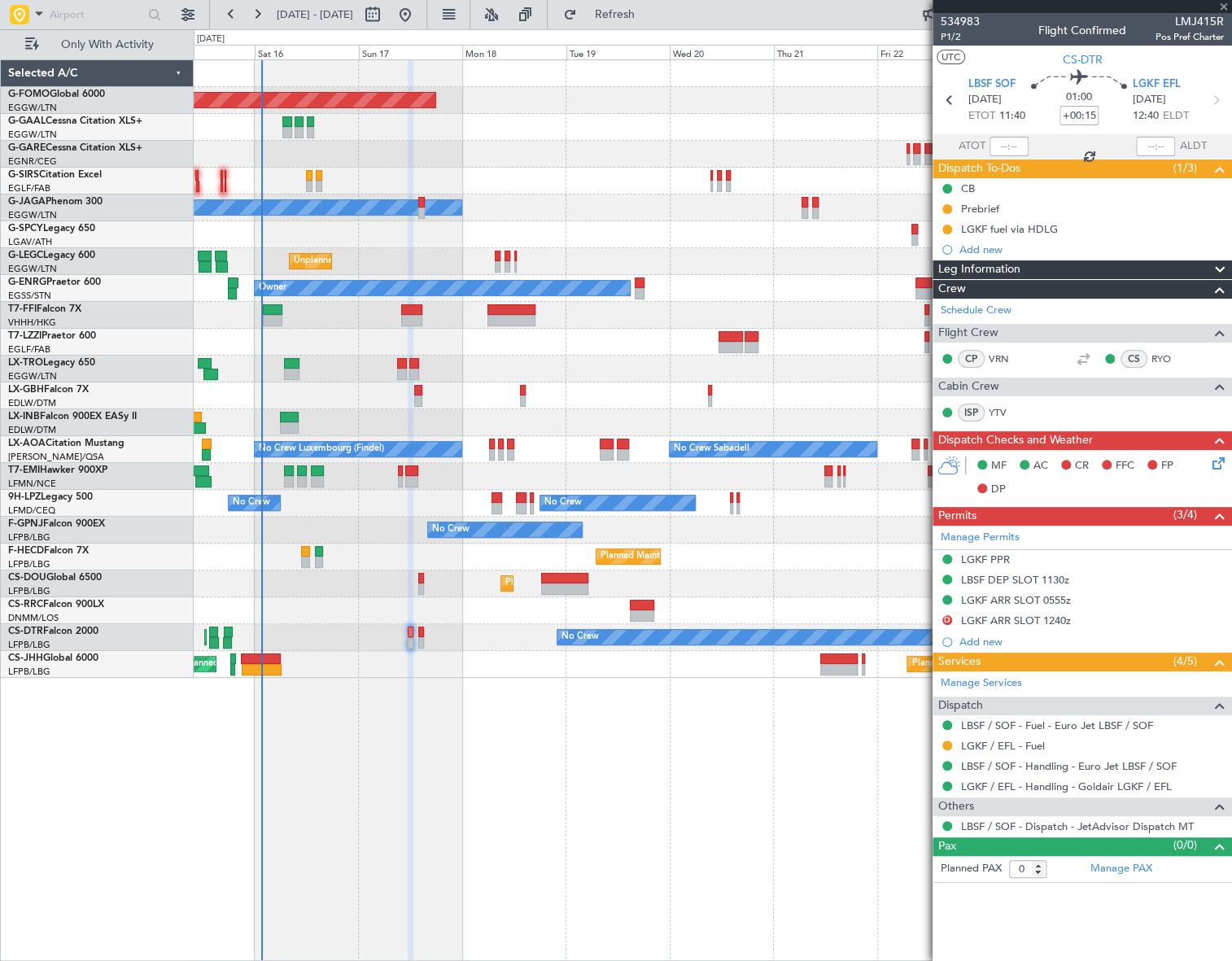
type input "+00:10"
type input "3"
